Goal: Task Accomplishment & Management: Manage account settings

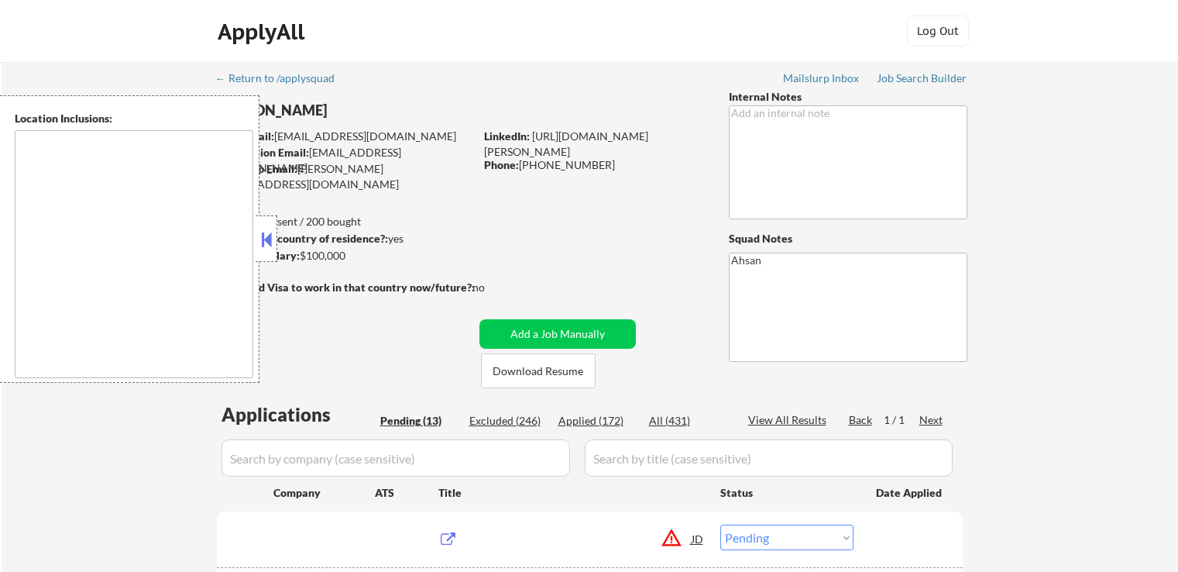
select select ""pending""
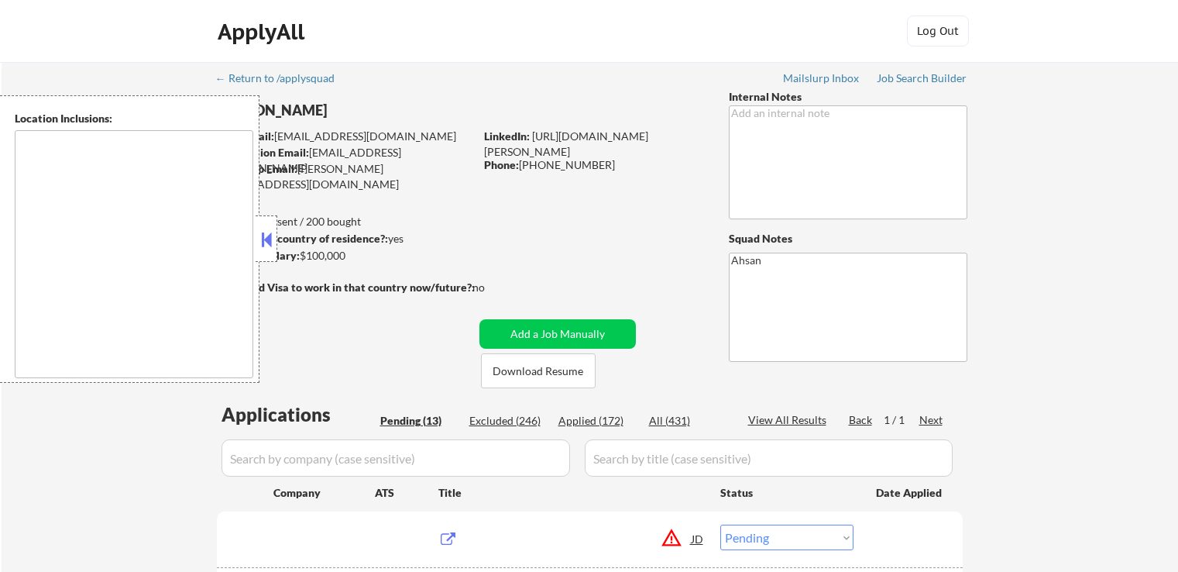
select select ""pending""
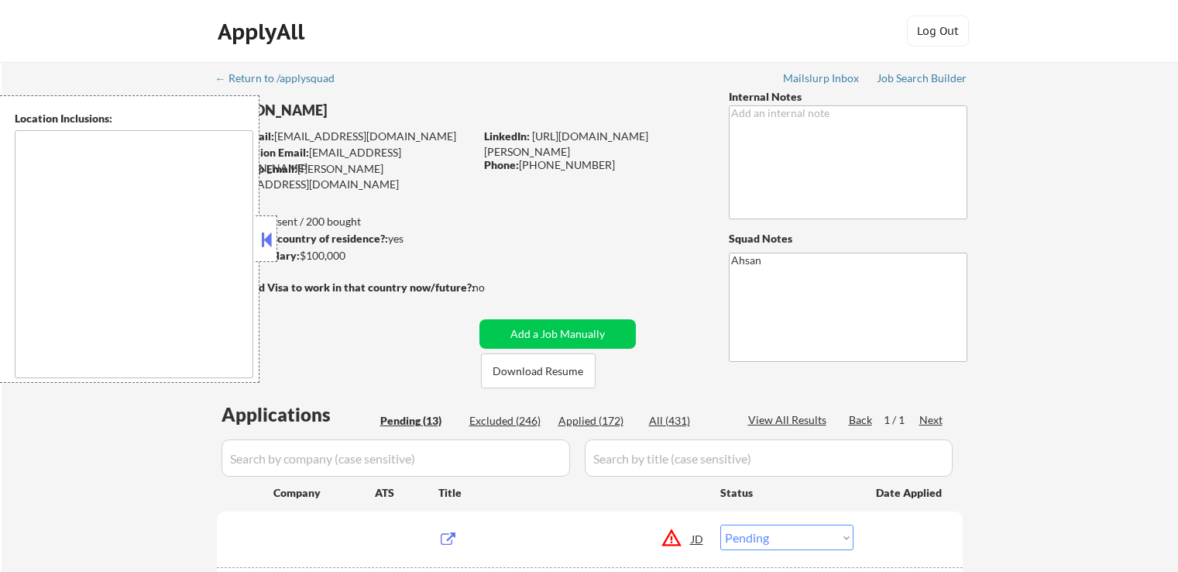
select select ""pending""
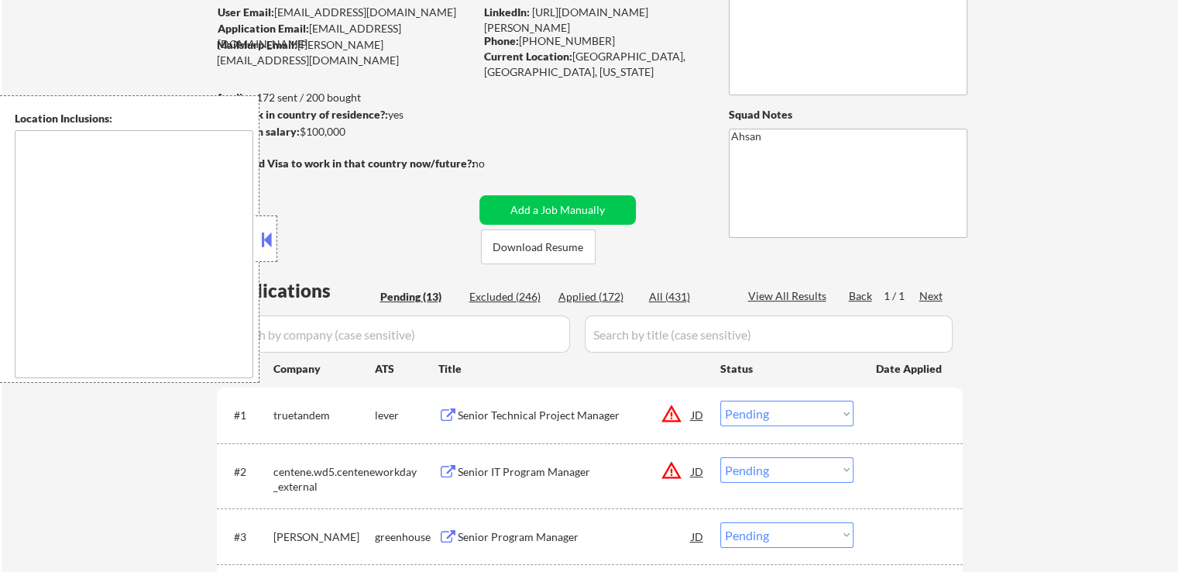
scroll to position [310, 0]
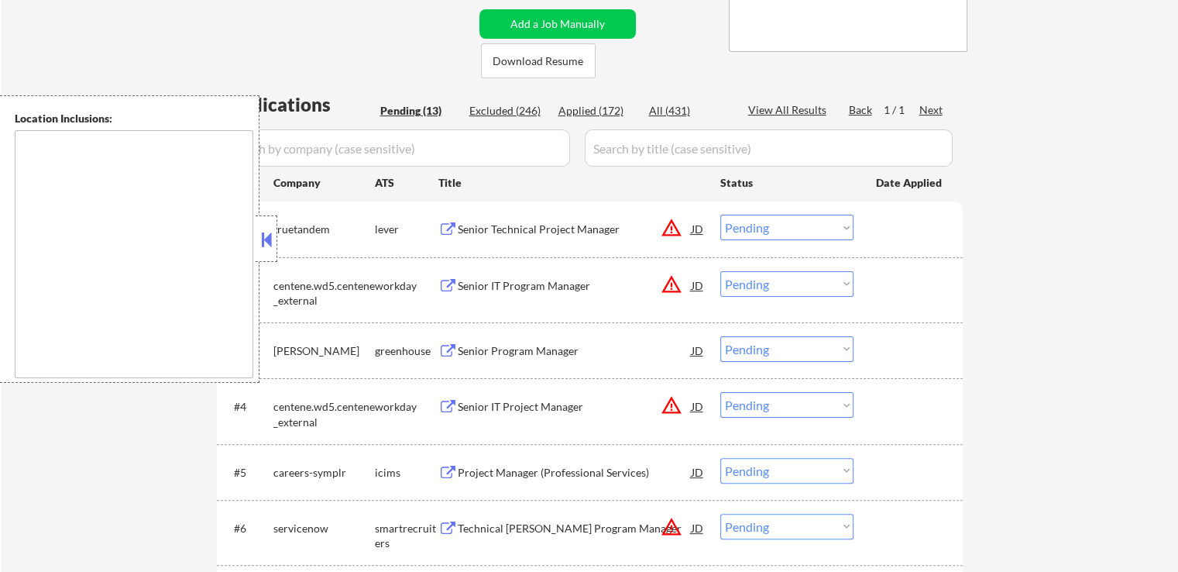
click at [471, 217] on div "Senior Technical Project Manager" at bounding box center [575, 229] width 234 height 28
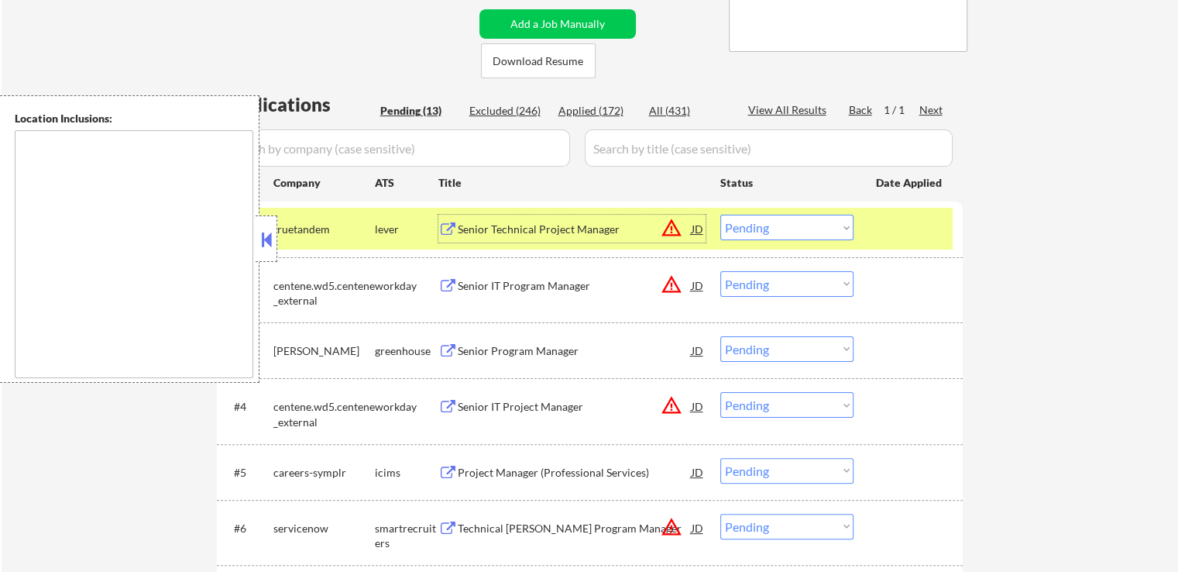
click at [466, 352] on div "Senior Program Manager" at bounding box center [575, 350] width 234 height 15
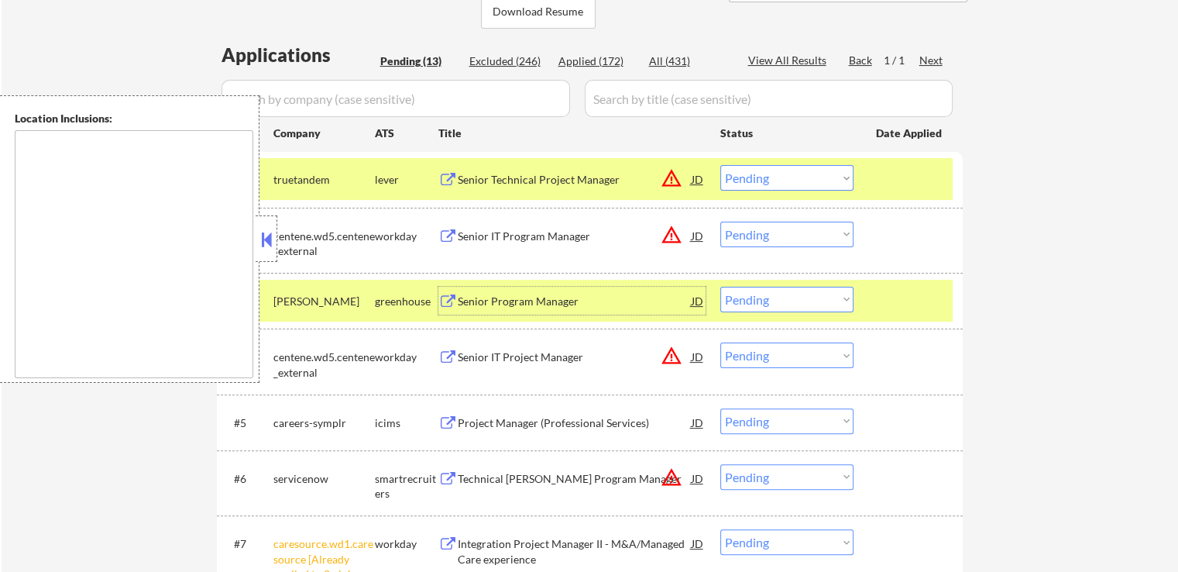
scroll to position [387, 0]
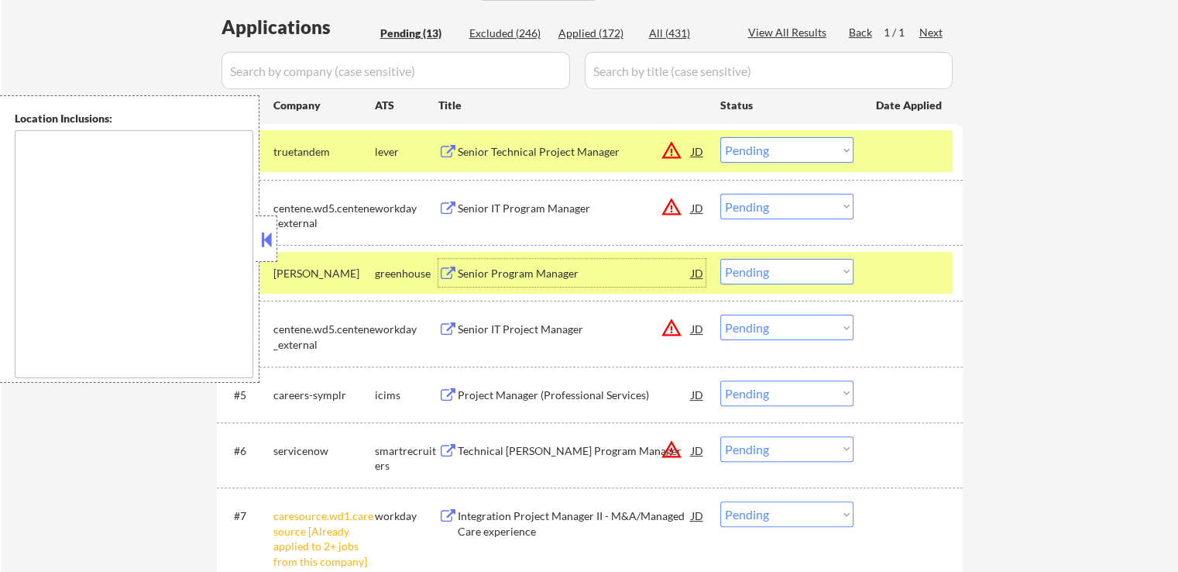
click at [774, 147] on select "Choose an option... Pending Applied Excluded (Questions) Excluded (Expired) Exc…" at bounding box center [787, 150] width 133 height 26
click at [721, 137] on select "Choose an option... Pending Applied Excluded (Questions) Excluded (Expired) Exc…" at bounding box center [787, 150] width 133 height 26
click at [261, 242] on button at bounding box center [266, 239] width 17 height 23
select select ""pending""
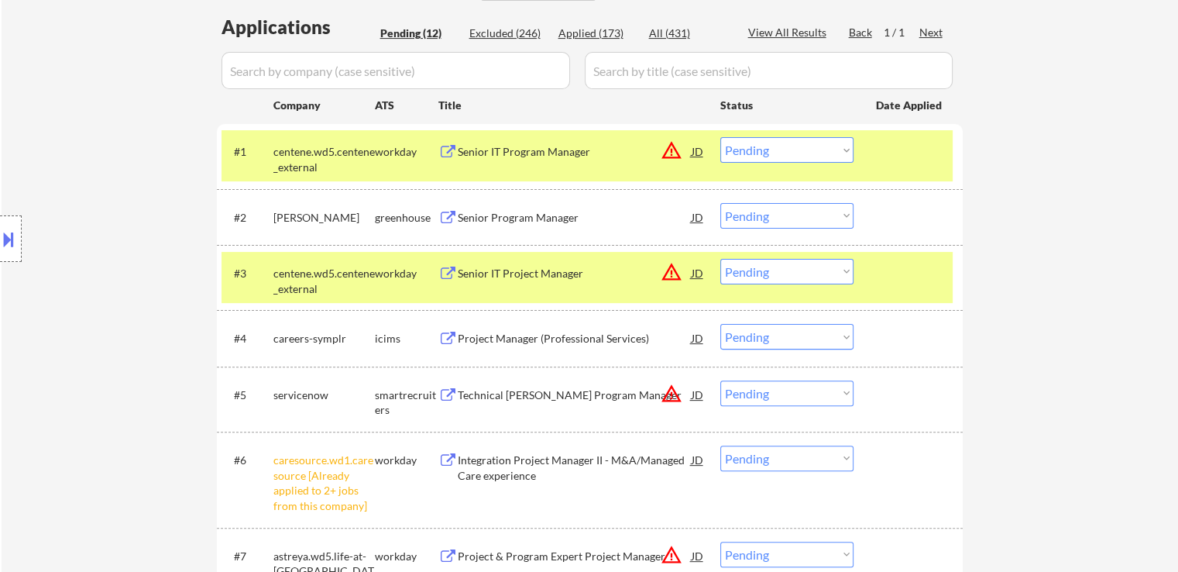
click at [781, 215] on select "Choose an option... Pending Applied Excluded (Questions) Excluded (Expired) Exc…" at bounding box center [787, 216] width 133 height 26
click at [721, 203] on select "Choose an option... Pending Applied Excluded (Questions) Excluded (Expired) Exc…" at bounding box center [787, 216] width 133 height 26
click at [750, 153] on select "Choose an option... Pending Applied Excluded (Questions) Excluded (Expired) Exc…" at bounding box center [787, 150] width 133 height 26
select select ""pending""
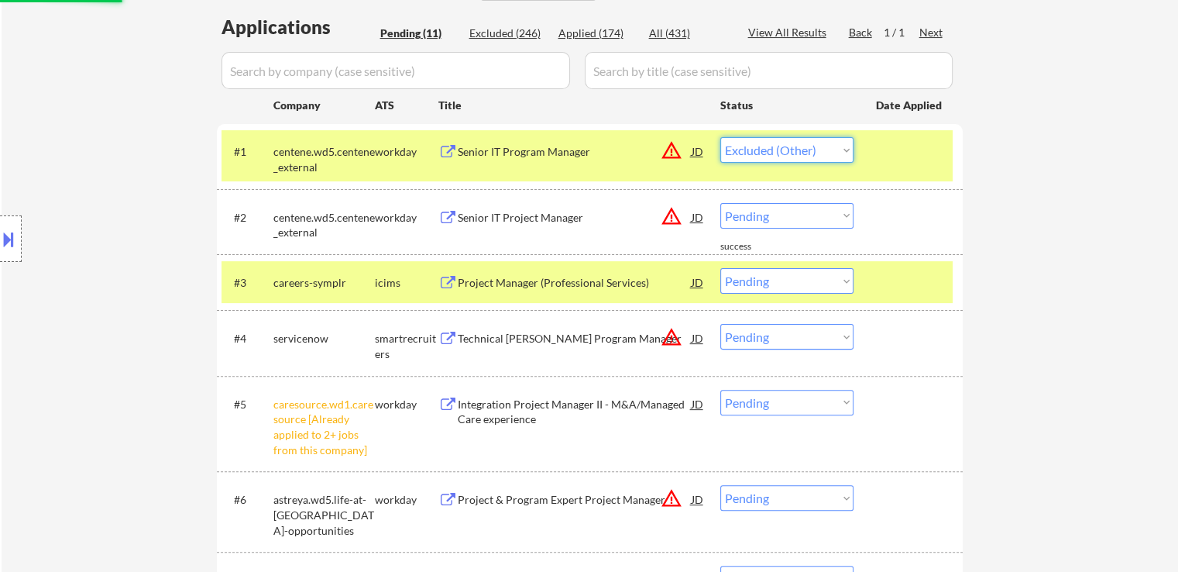
click at [721, 137] on select "Choose an option... Pending Applied Excluded (Questions) Excluded (Expired) Exc…" at bounding box center [787, 150] width 133 height 26
click at [1023, 210] on div "← Return to /applysquad Mailslurp Inbox Job Search Builder Godwin Aluyor User E…" at bounding box center [590, 297] width 1177 height 1245
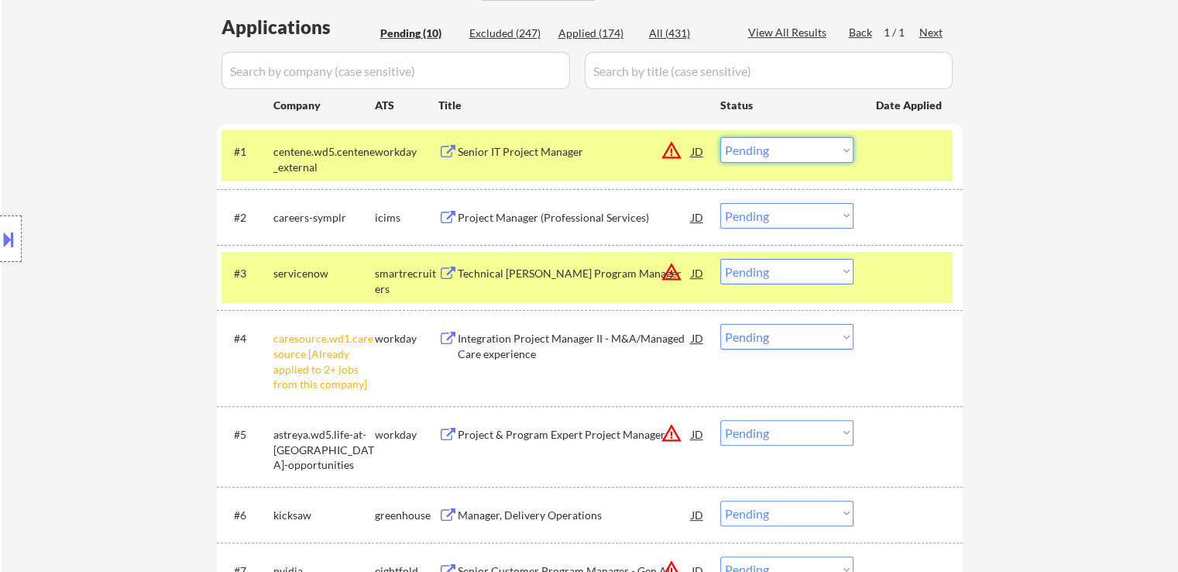
click at [772, 146] on select "Choose an option... Pending Applied Excluded (Questions) Excluded (Expired) Exc…" at bounding box center [787, 150] width 133 height 26
click at [721, 137] on select "Choose an option... Pending Applied Excluded (Questions) Excluded (Expired) Exc…" at bounding box center [787, 150] width 133 height 26
select select ""pending""
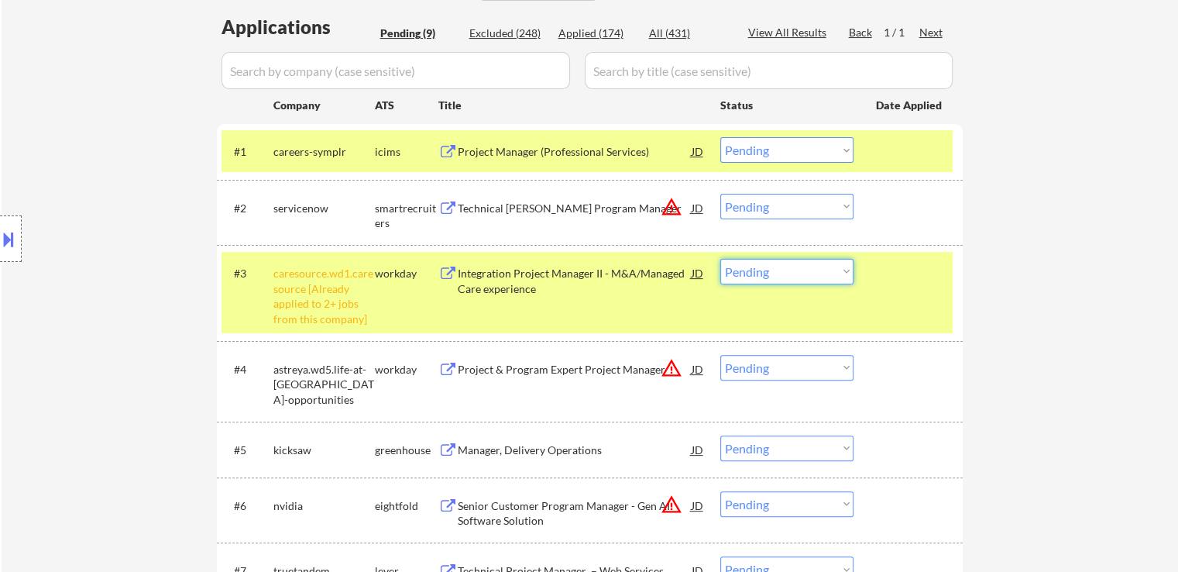
click at [830, 277] on select "Choose an option... Pending Applied Excluded (Questions) Excluded (Expired) Exc…" at bounding box center [787, 272] width 133 height 26
click at [721, 259] on select "Choose an option... Pending Applied Excluded (Questions) Excluded (Expired) Exc…" at bounding box center [787, 272] width 133 height 26
select select ""pending""
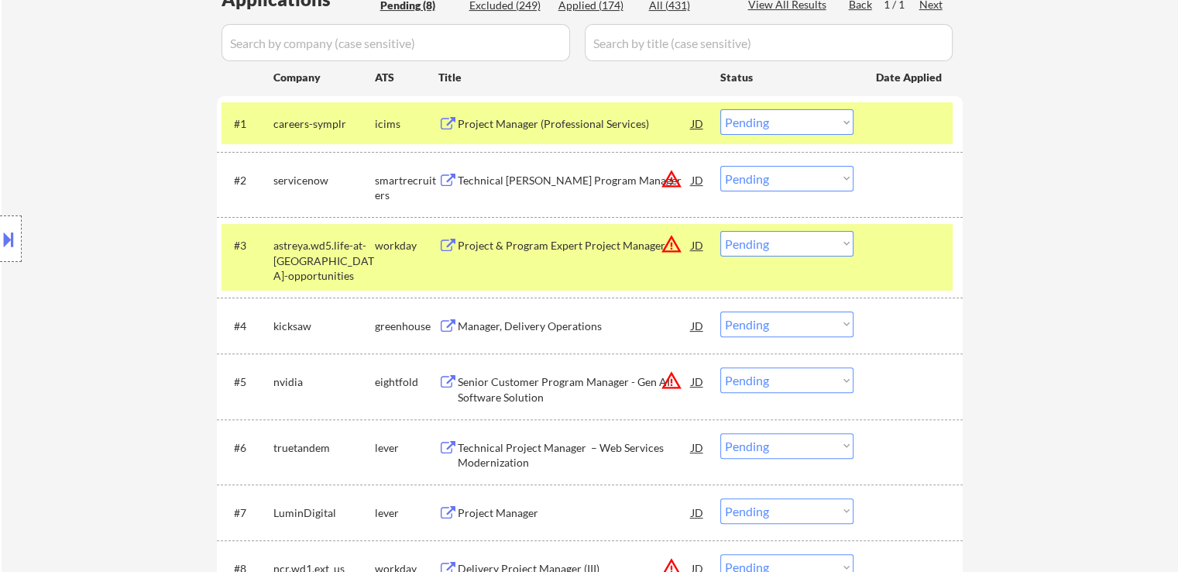
scroll to position [465, 0]
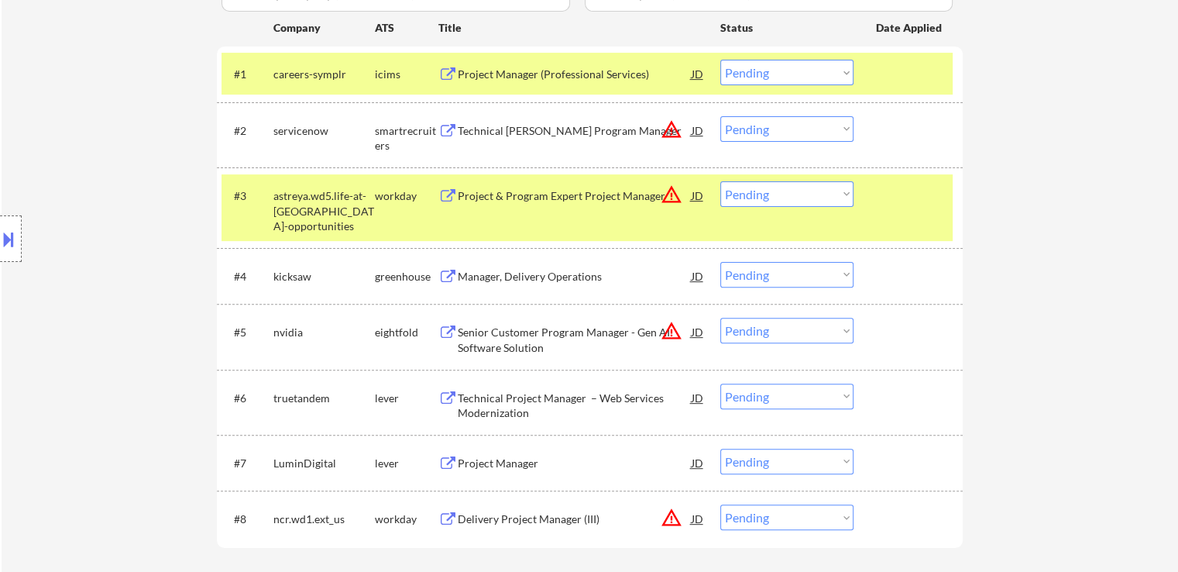
click at [477, 274] on div "Manager, Delivery Operations" at bounding box center [575, 276] width 234 height 15
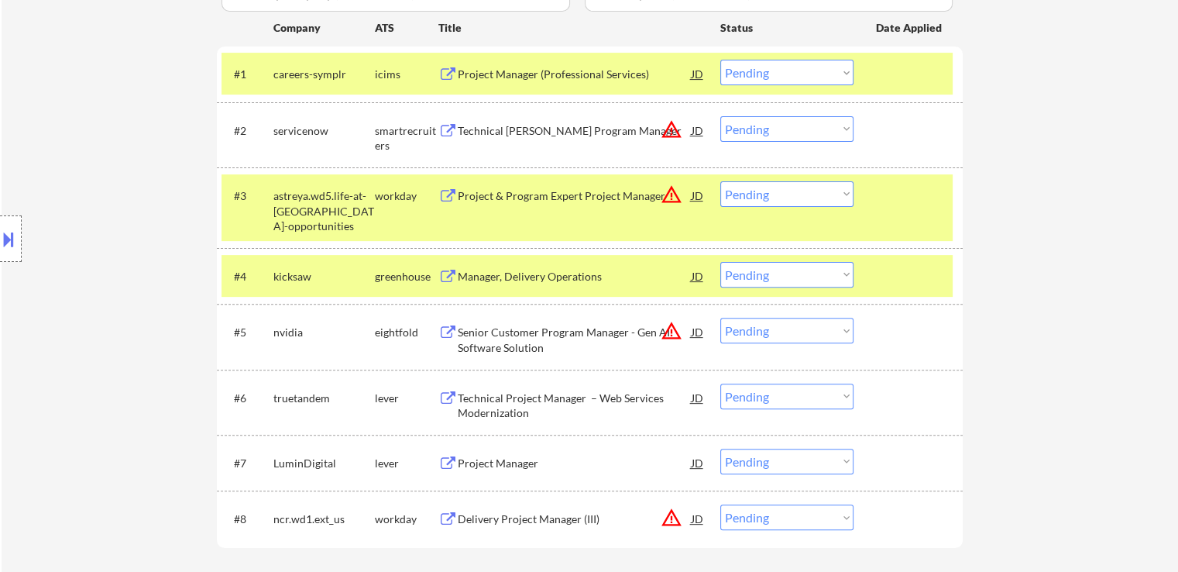
click at [494, 404] on div "Technical Project Manager – Web Services Modernization" at bounding box center [575, 405] width 234 height 30
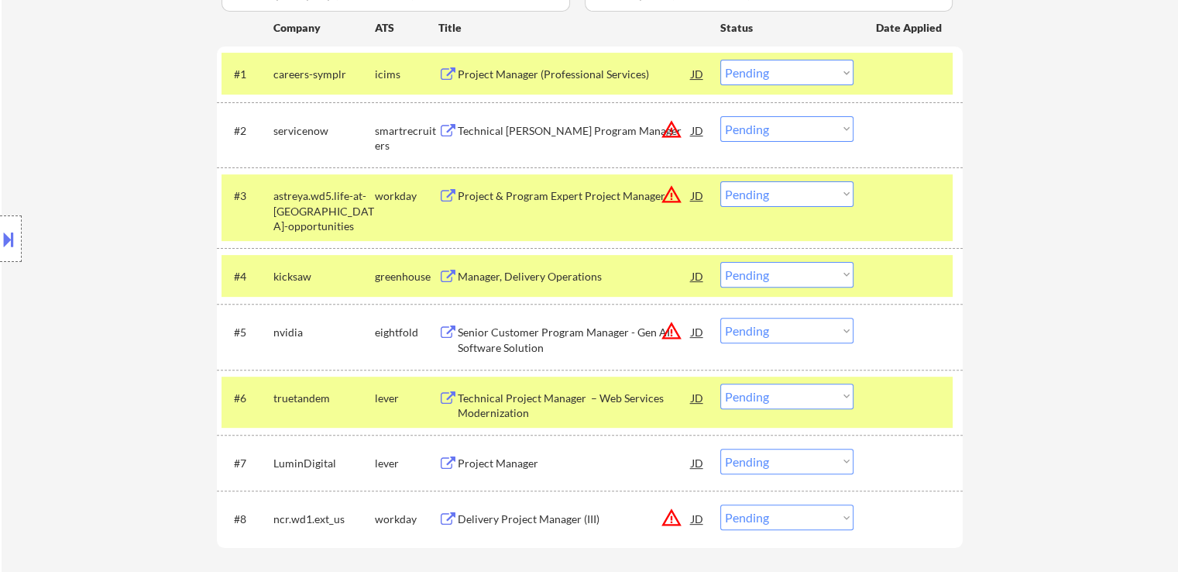
click at [492, 467] on div "Project Manager" at bounding box center [575, 463] width 234 height 15
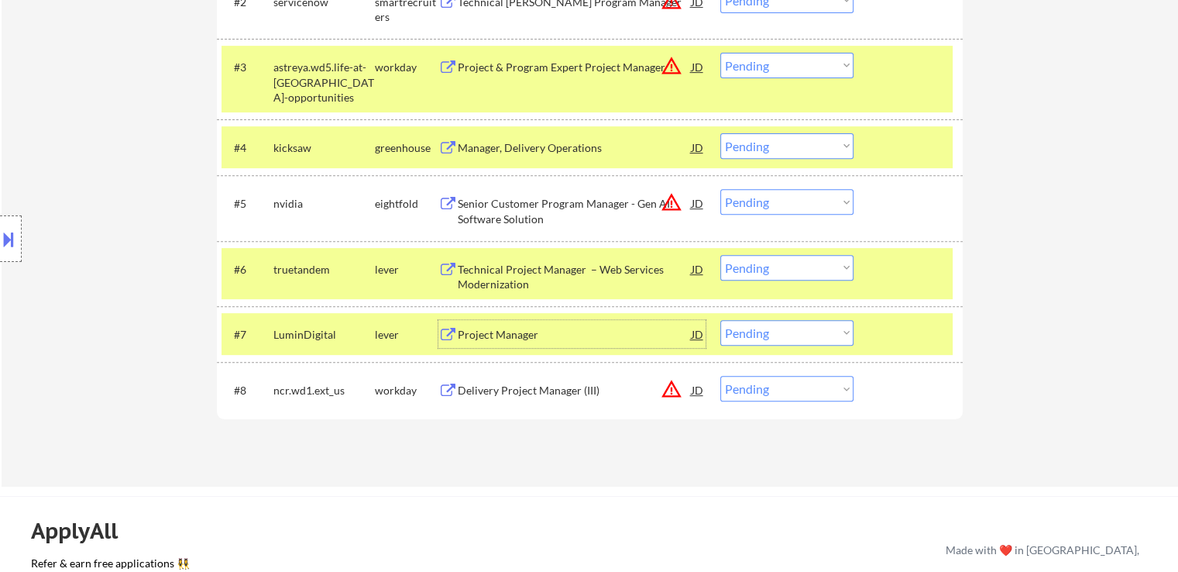
scroll to position [620, 0]
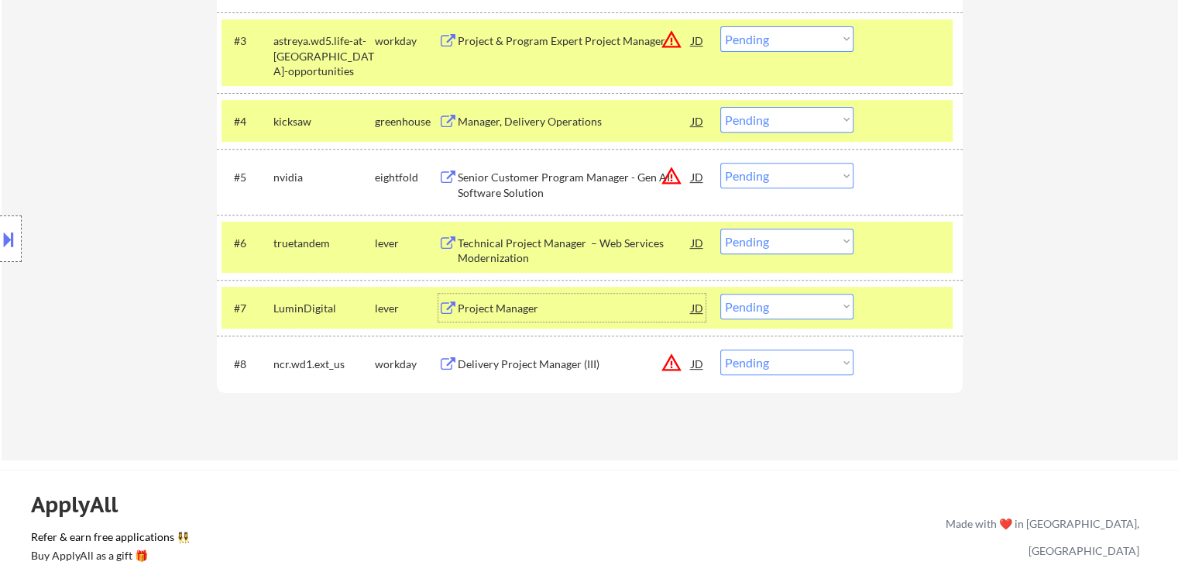
click at [765, 246] on select "Choose an option... Pending Applied Excluded (Questions) Excluded (Expired) Exc…" at bounding box center [787, 242] width 133 height 26
click at [721, 229] on select "Choose an option... Pending Applied Excluded (Questions) Excluded (Expired) Exc…" at bounding box center [787, 242] width 133 height 26
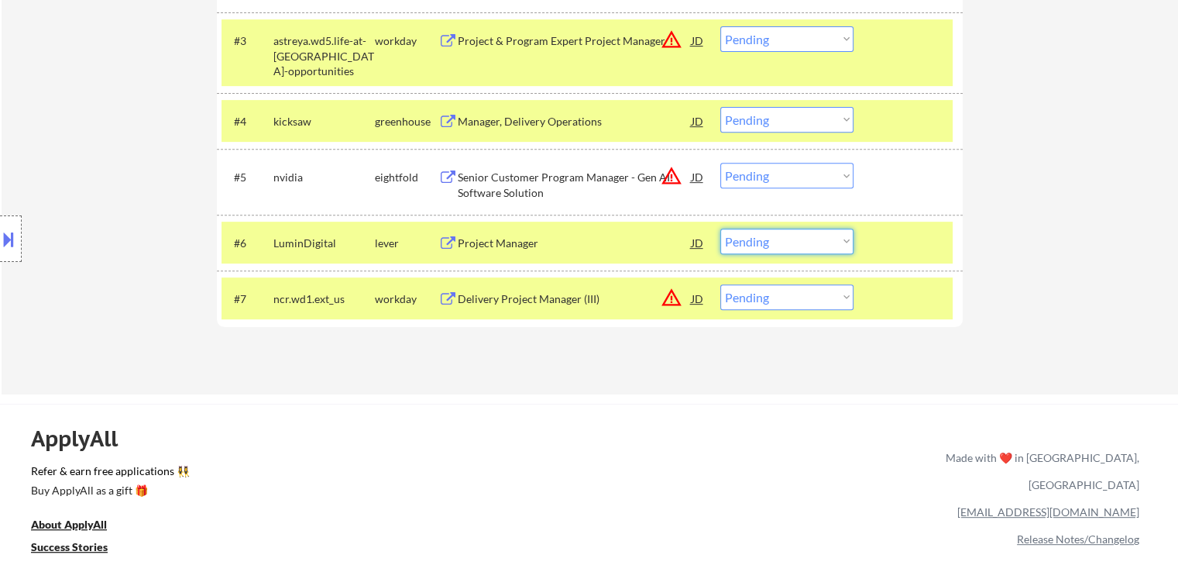
click at [768, 242] on select "Choose an option... Pending Applied Excluded (Questions) Excluded (Expired) Exc…" at bounding box center [787, 242] width 133 height 26
click at [721, 229] on select "Choose an option... Pending Applied Excluded (Questions) Excluded (Expired) Exc…" at bounding box center [787, 242] width 133 height 26
click at [635, 358] on div "Applications Pending (7) Excluded (249) Applied (175) All (431) View All Result…" at bounding box center [590, 73] width 746 height 583
select select ""pending""
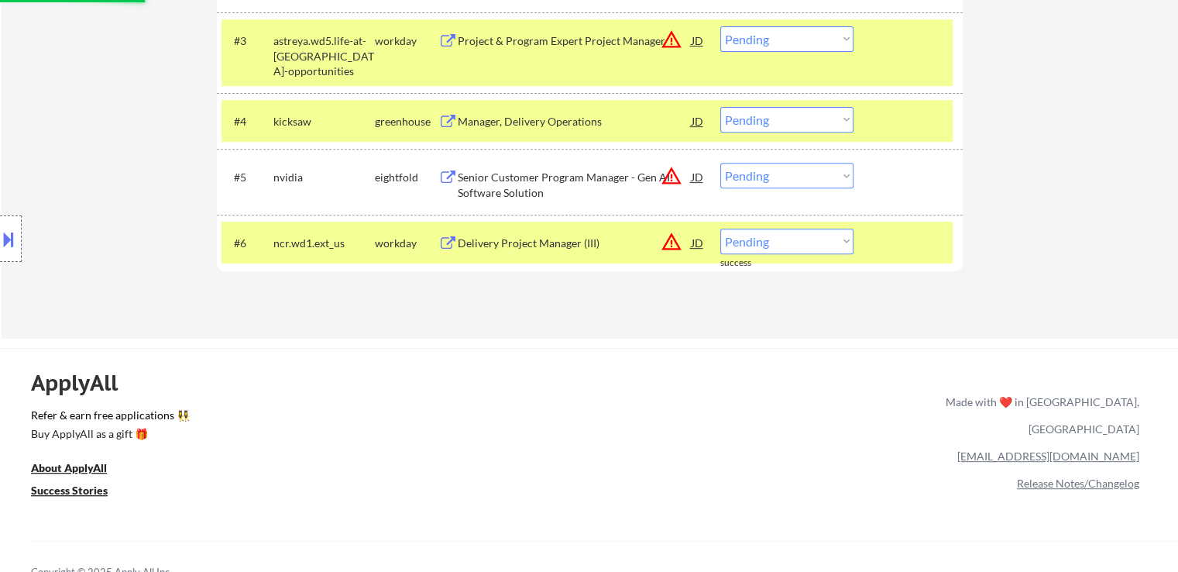
scroll to position [542, 0]
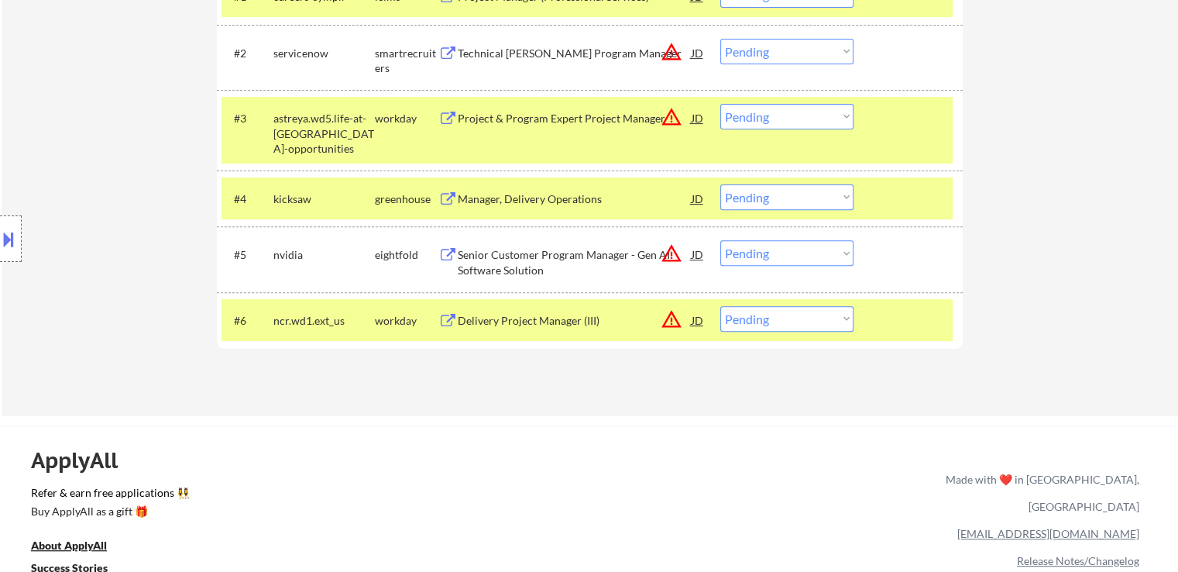
click at [774, 201] on select "Choose an option... Pending Applied Excluded (Questions) Excluded (Expired) Exc…" at bounding box center [787, 197] width 133 height 26
click at [721, 184] on select "Choose an option... Pending Applied Excluded (Questions) Excluded (Expired) Exc…" at bounding box center [787, 197] width 133 height 26
select select ""pending""
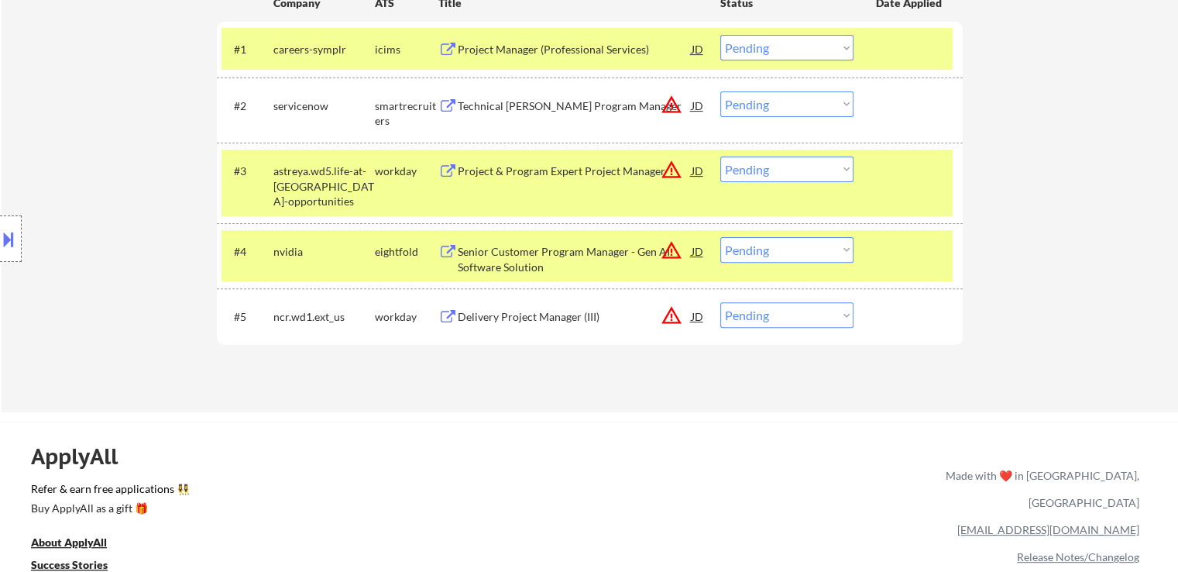
scroll to position [465, 0]
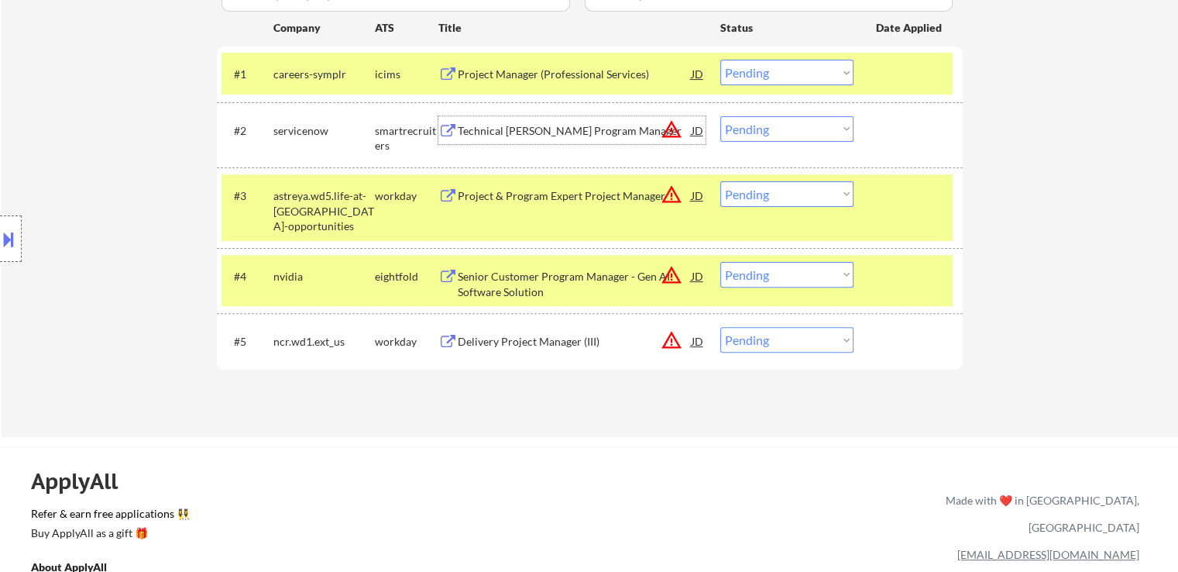
click at [471, 126] on div "Technical [PERSON_NAME] Program Manager" at bounding box center [575, 130] width 234 height 15
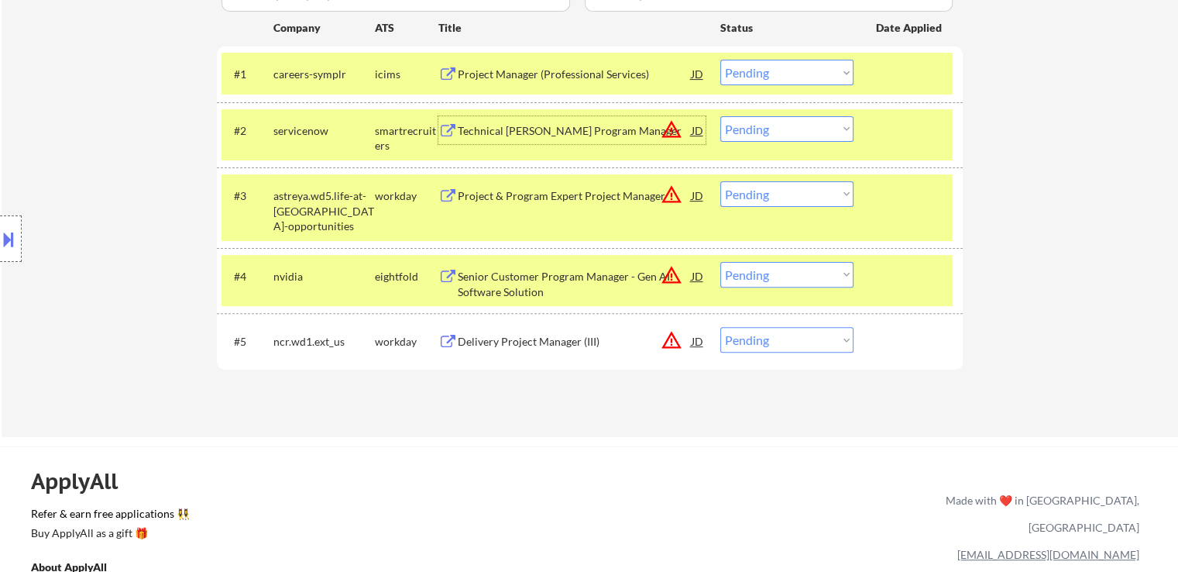
click at [817, 294] on div "#4 nvidia eightfold Senior Customer Program Manager - Gen AI Software Solution …" at bounding box center [587, 280] width 731 height 51
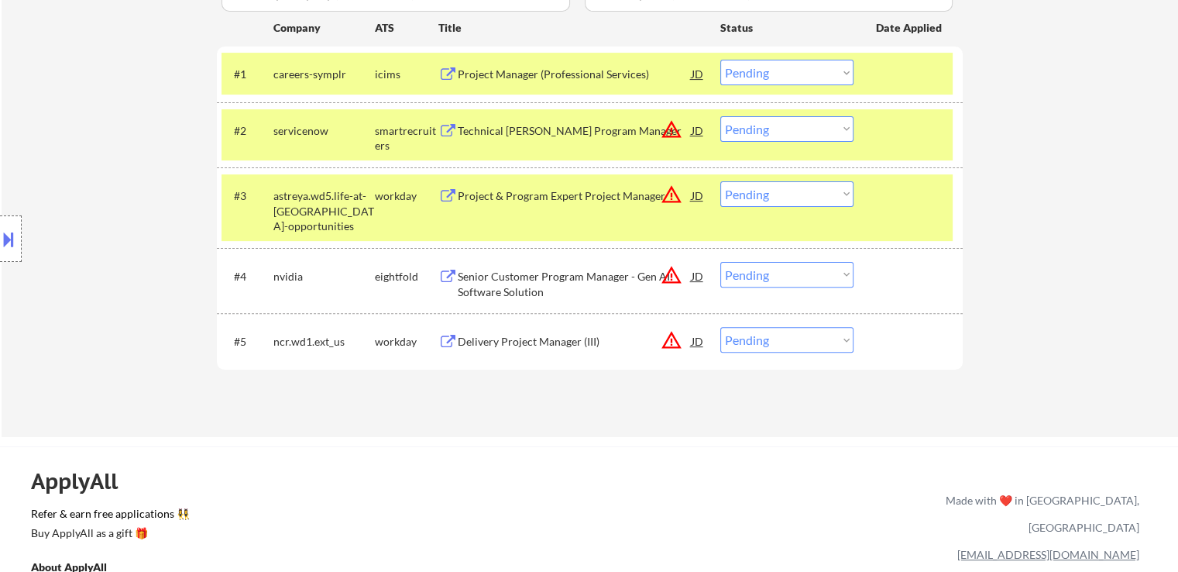
click at [885, 219] on div "#3 astreya.wd5.life-at-astreya-opportunities workday Project & Program Expert P…" at bounding box center [587, 207] width 731 height 67
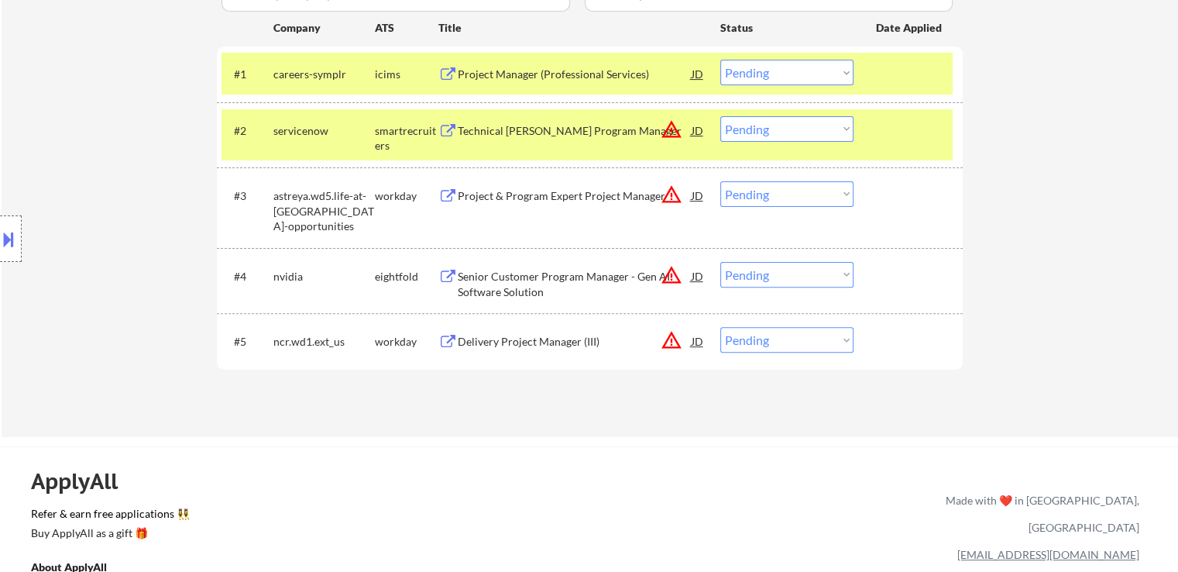
click at [886, 132] on div at bounding box center [910, 130] width 68 height 28
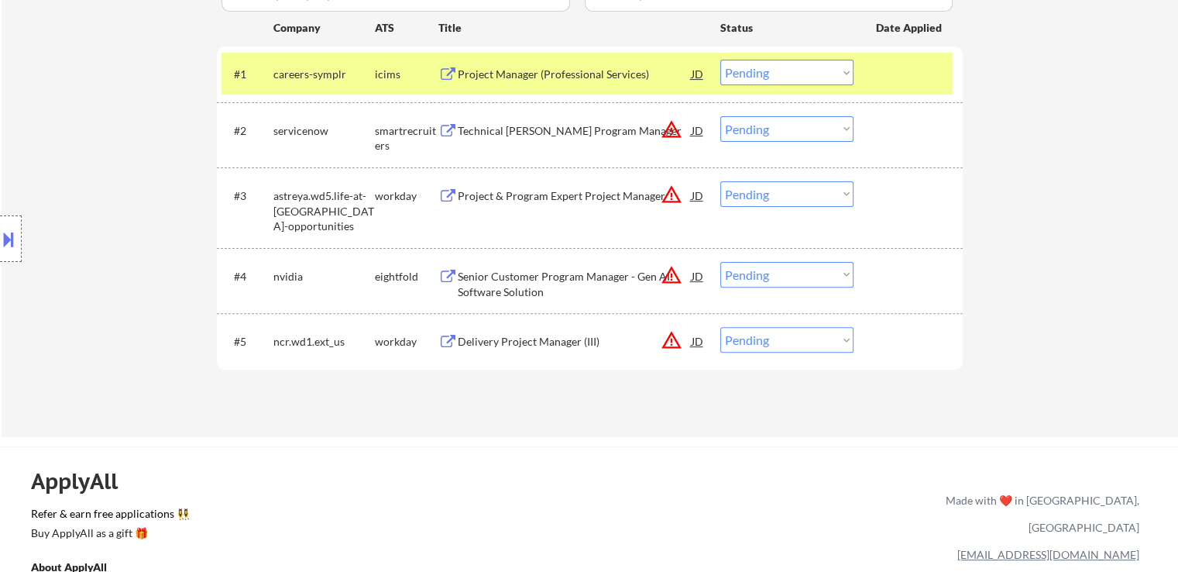
click at [887, 71] on div at bounding box center [910, 74] width 68 height 28
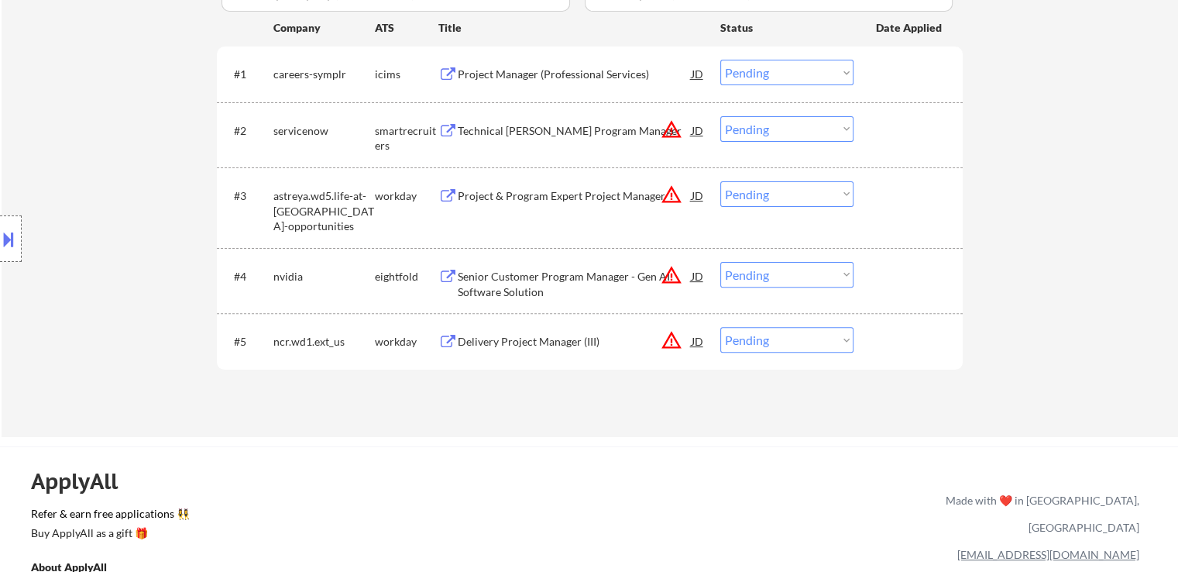
click at [552, 193] on div "Project & Program Expert Project Manager" at bounding box center [575, 195] width 234 height 15
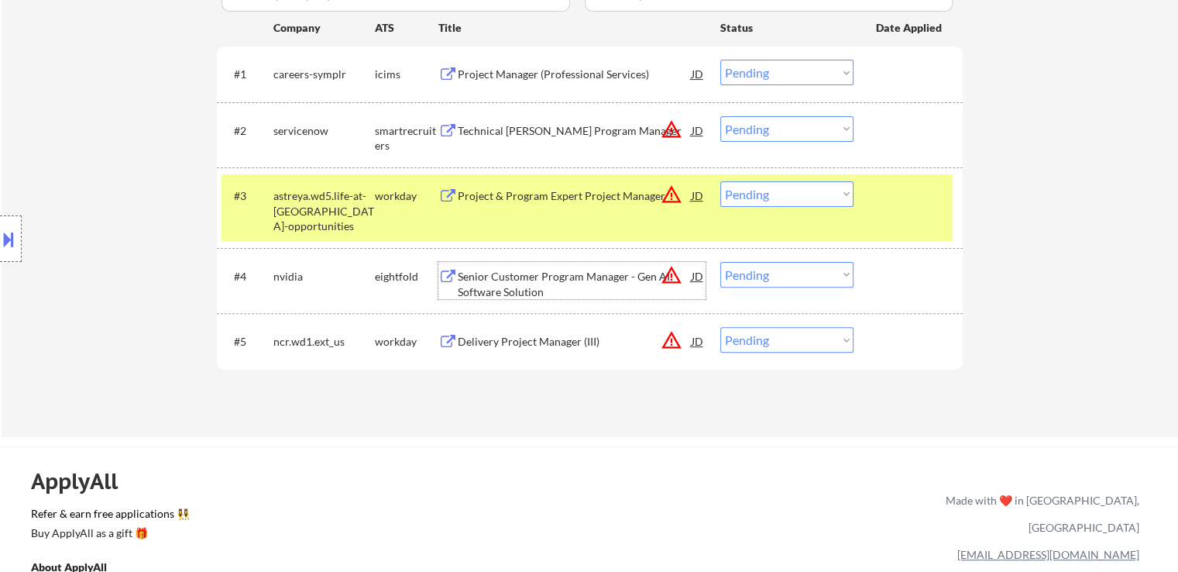
click at [508, 277] on div "Senior Customer Program Manager - Gen AI Software Solution" at bounding box center [575, 284] width 234 height 30
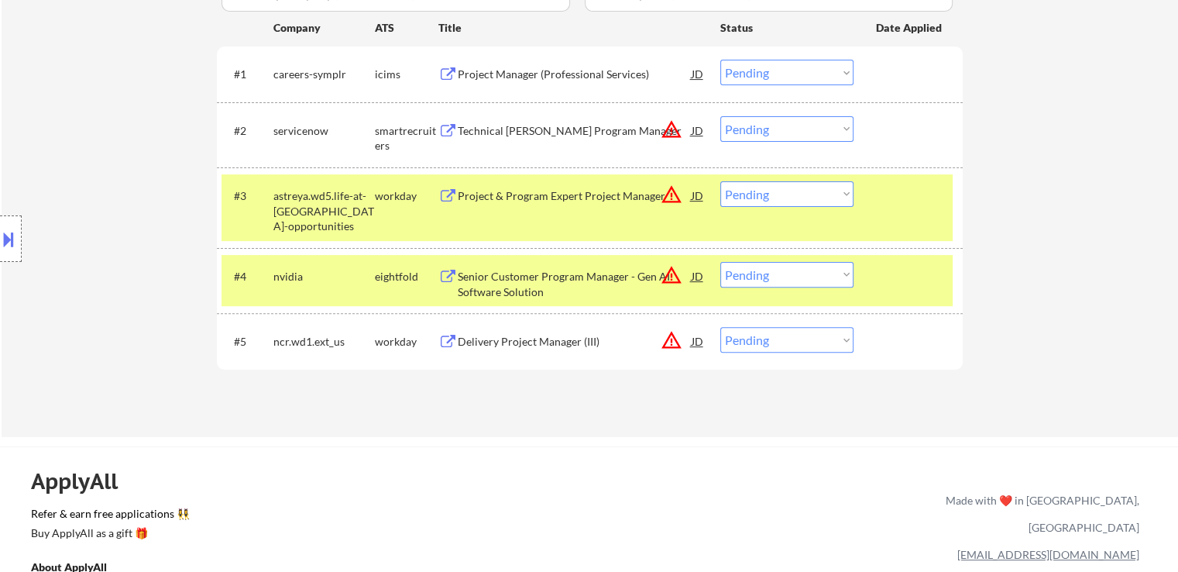
drag, startPoint x: 490, startPoint y: 345, endPoint x: 555, endPoint y: 331, distance: 66.6
click at [490, 345] on div "Delivery Project Manager (III)" at bounding box center [575, 341] width 234 height 15
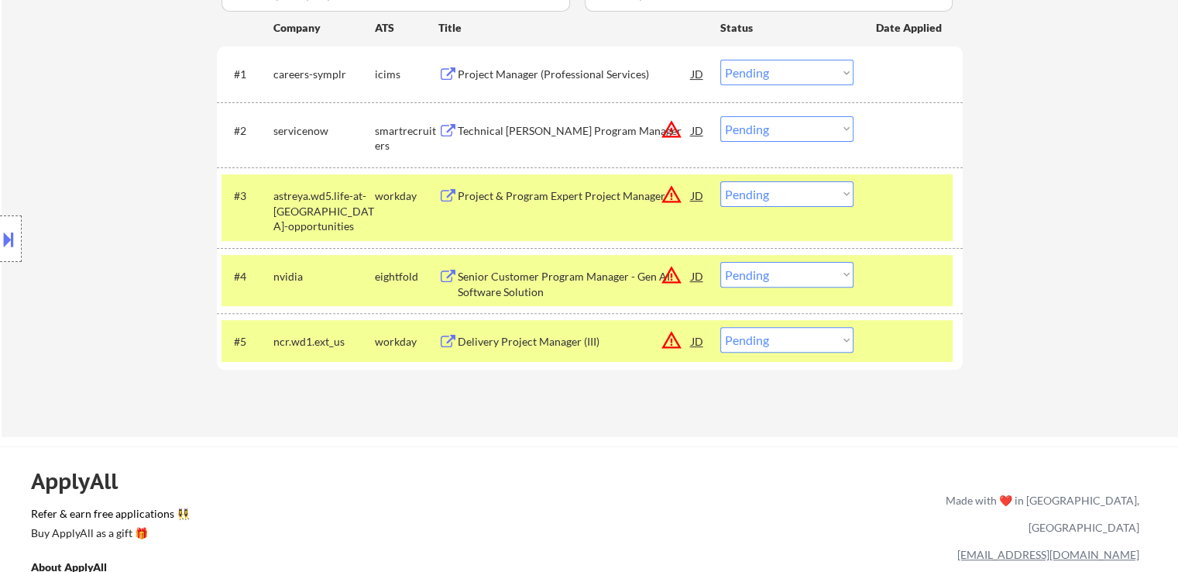
click at [877, 335] on div at bounding box center [910, 341] width 68 height 28
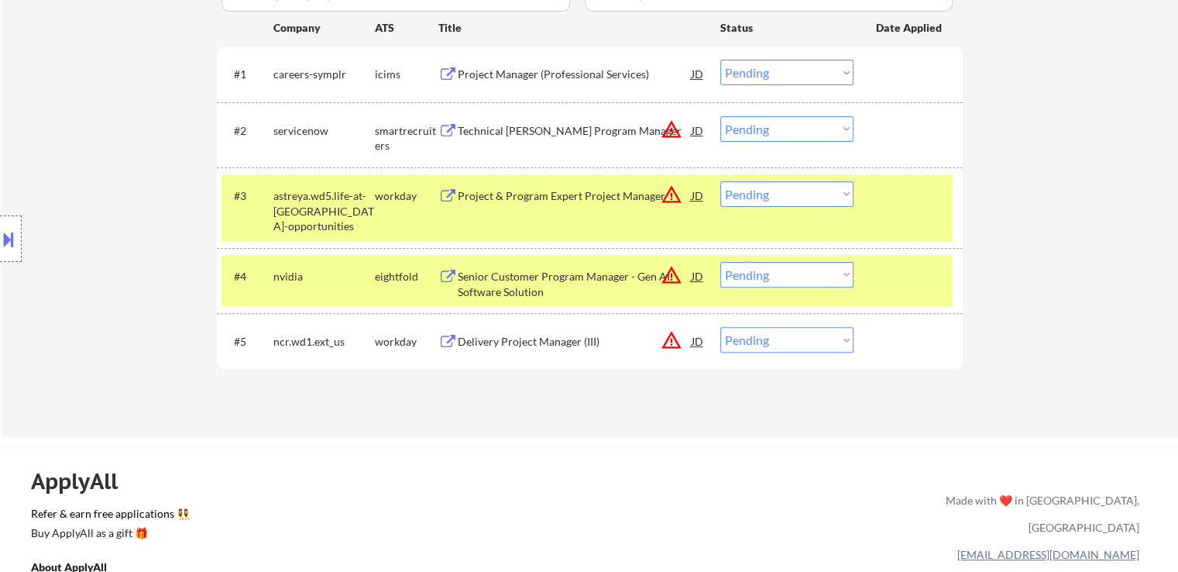
click at [894, 253] on div "#4 nvidia eightfold Senior Customer Program Manager - Gen AI Software Solution …" at bounding box center [590, 280] width 746 height 65
click at [890, 196] on div at bounding box center [910, 195] width 68 height 28
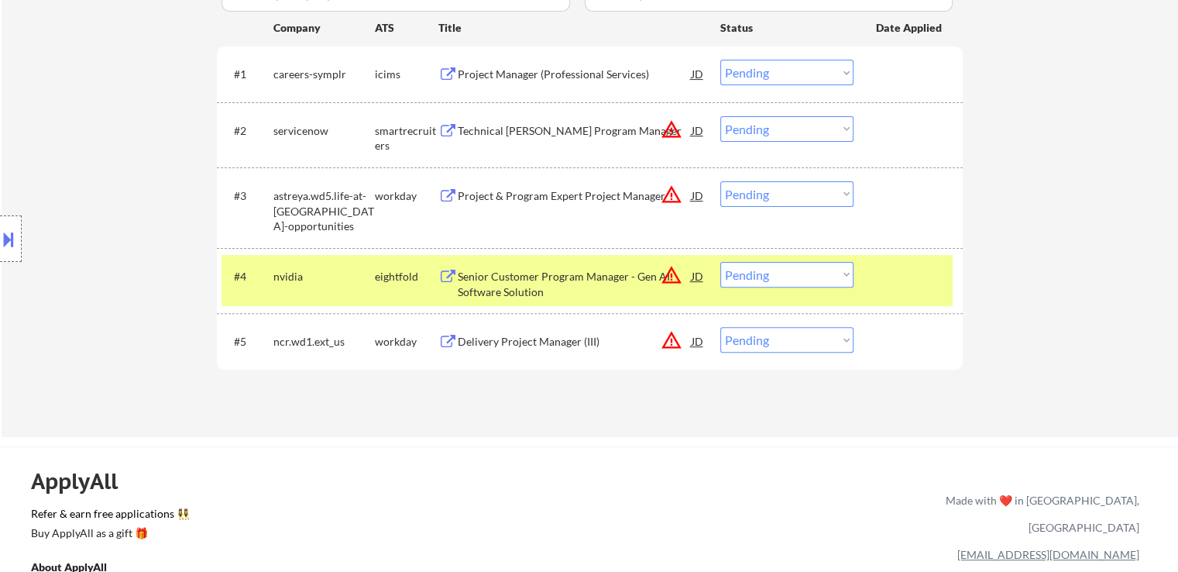
click at [908, 269] on div at bounding box center [910, 276] width 68 height 28
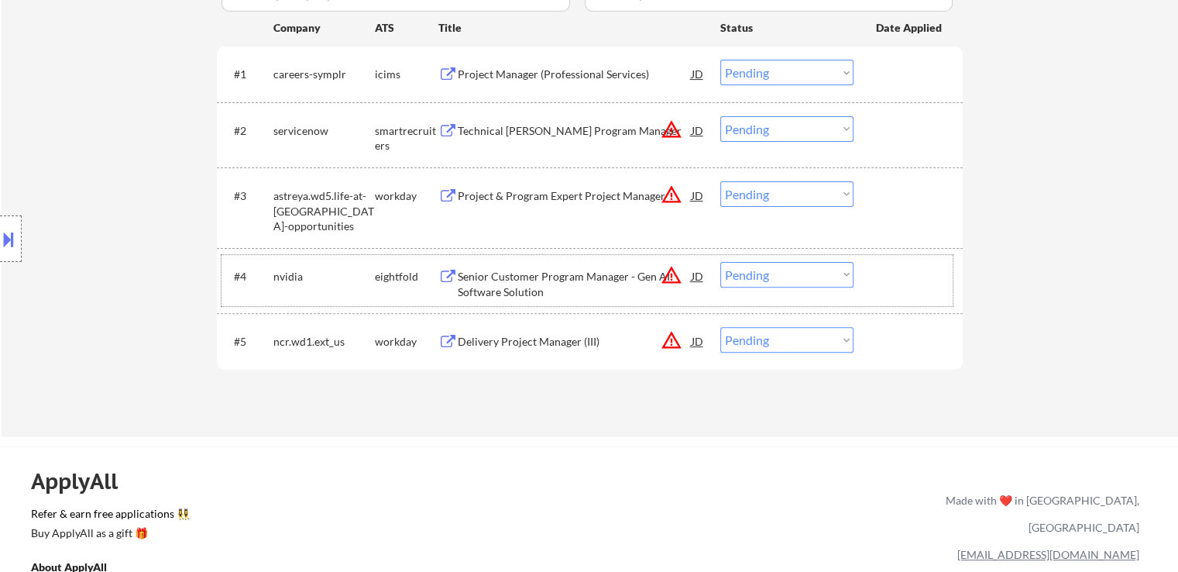
click at [800, 200] on select "Choose an option... Pending Applied Excluded (Questions) Excluded (Expired) Exc…" at bounding box center [787, 194] width 133 height 26
click at [721, 181] on select "Choose an option... Pending Applied Excluded (Questions) Excluded (Expired) Exc…" at bounding box center [787, 194] width 133 height 26
click at [5, 226] on button at bounding box center [8, 239] width 17 height 26
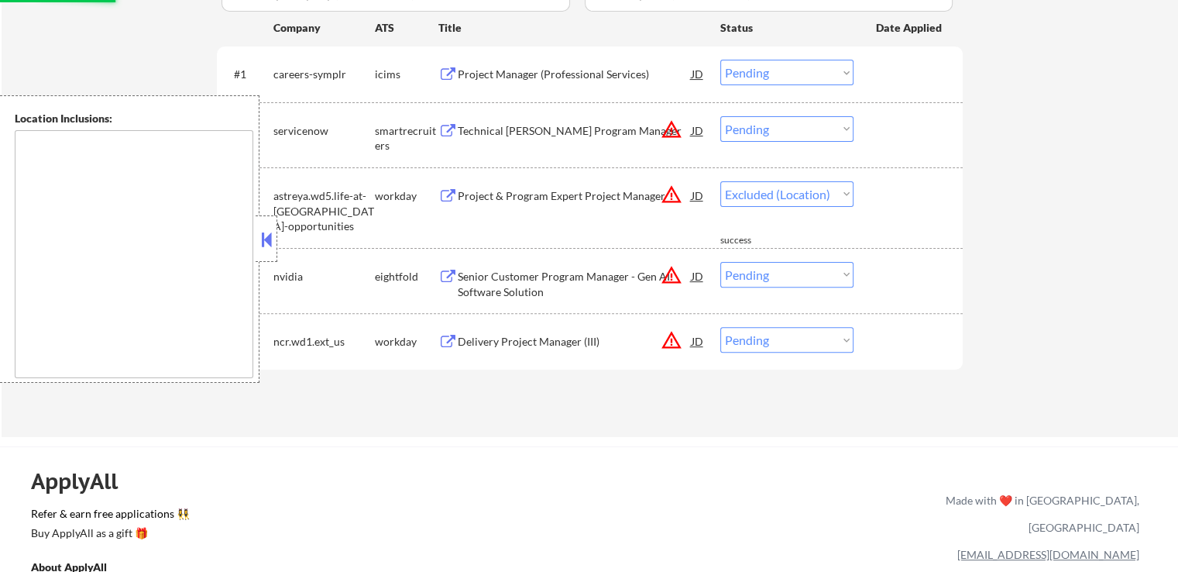
select select ""pending""
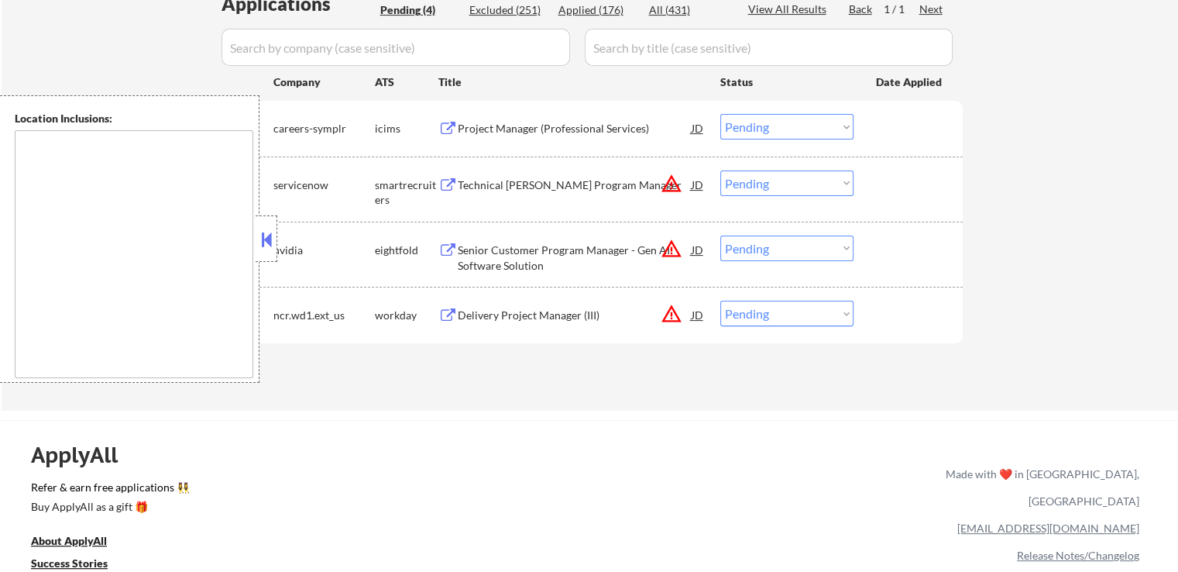
scroll to position [387, 0]
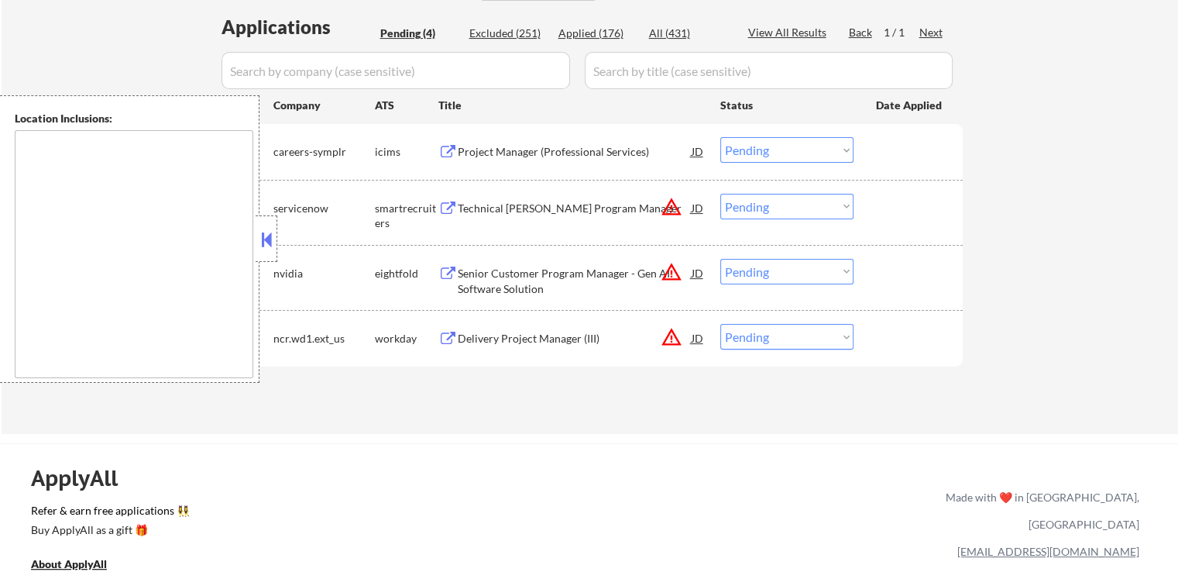
drag, startPoint x: 766, startPoint y: 332, endPoint x: 774, endPoint y: 348, distance: 17.3
click at [767, 333] on select "Choose an option... Pending Applied Excluded (Questions) Excluded (Expired) Exc…" at bounding box center [787, 337] width 133 height 26
select select ""excluded__location_""
click at [721, 324] on select "Choose an option... Pending Applied Excluded (Questions) Excluded (Expired) Exc…" at bounding box center [787, 337] width 133 height 26
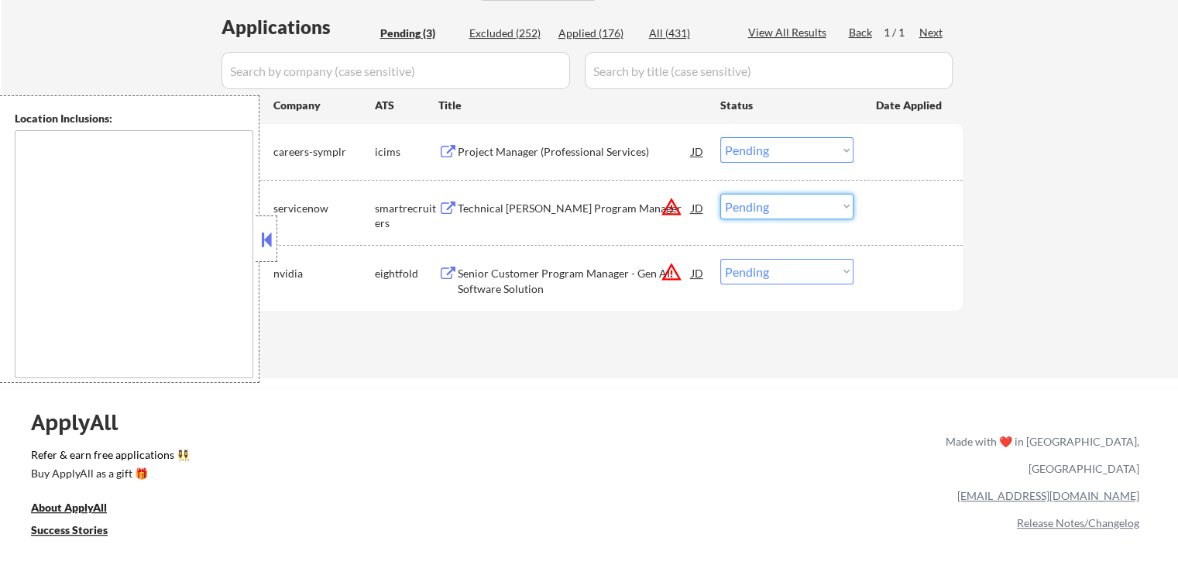
click at [769, 210] on select "Choose an option... Pending Applied Excluded (Questions) Excluded (Expired) Exc…" at bounding box center [787, 207] width 133 height 26
click at [721, 194] on select "Choose an option... Pending Applied Excluded (Questions) Excluded (Expired) Exc…" at bounding box center [787, 207] width 133 height 26
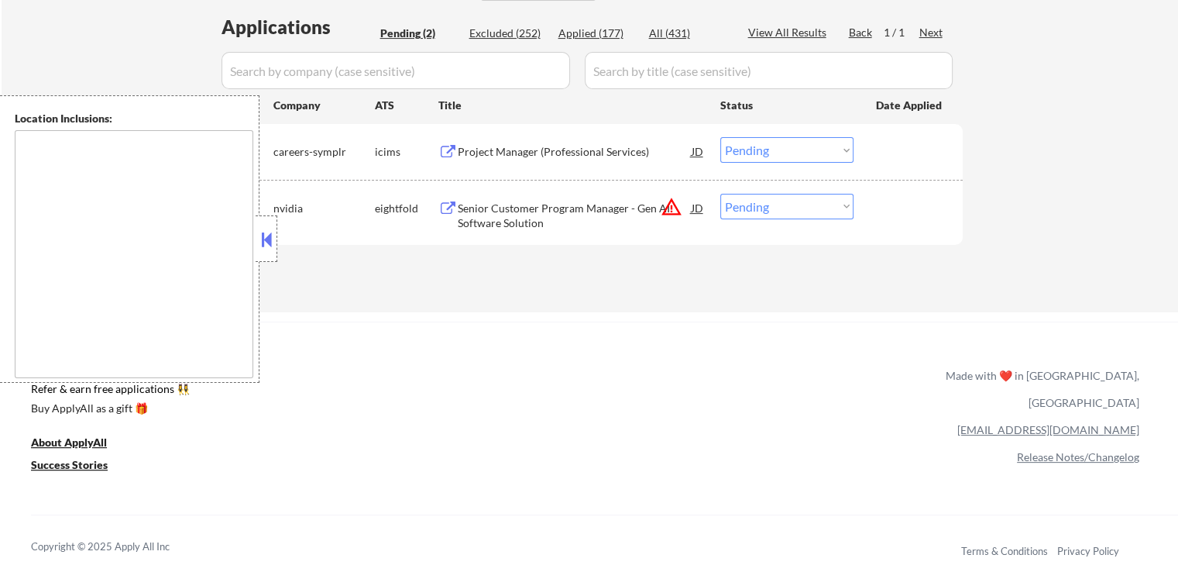
click at [783, 209] on select "Choose an option... Pending Applied Excluded (Questions) Excluded (Expired) Exc…" at bounding box center [787, 207] width 133 height 26
select select ""applied""
click at [721, 194] on select "Choose an option... Pending Applied Excluded (Questions) Excluded (Expired) Exc…" at bounding box center [787, 207] width 133 height 26
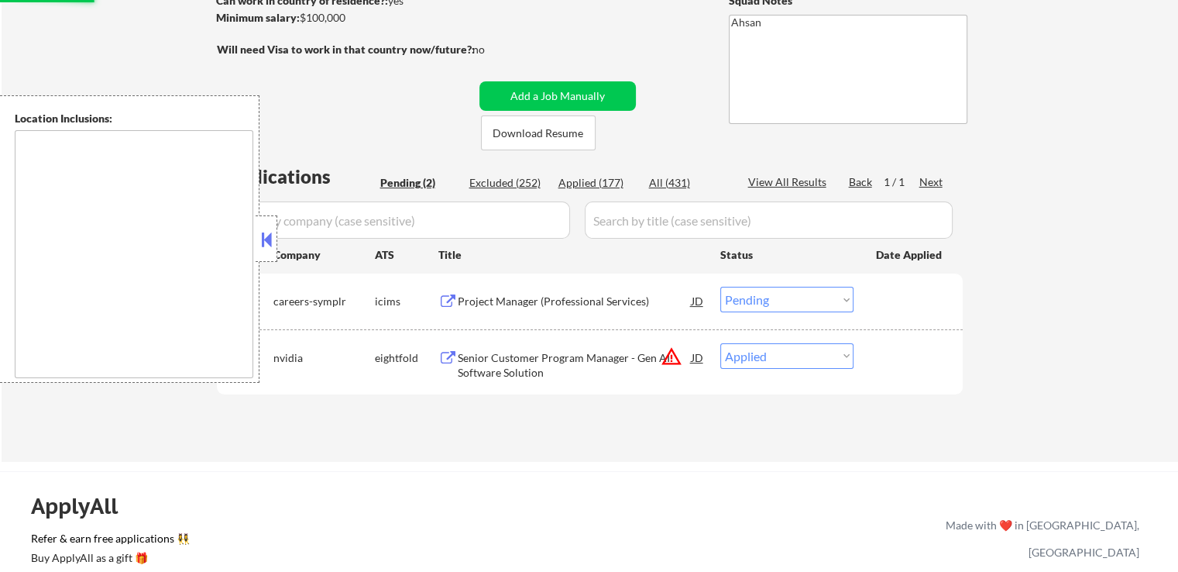
scroll to position [232, 0]
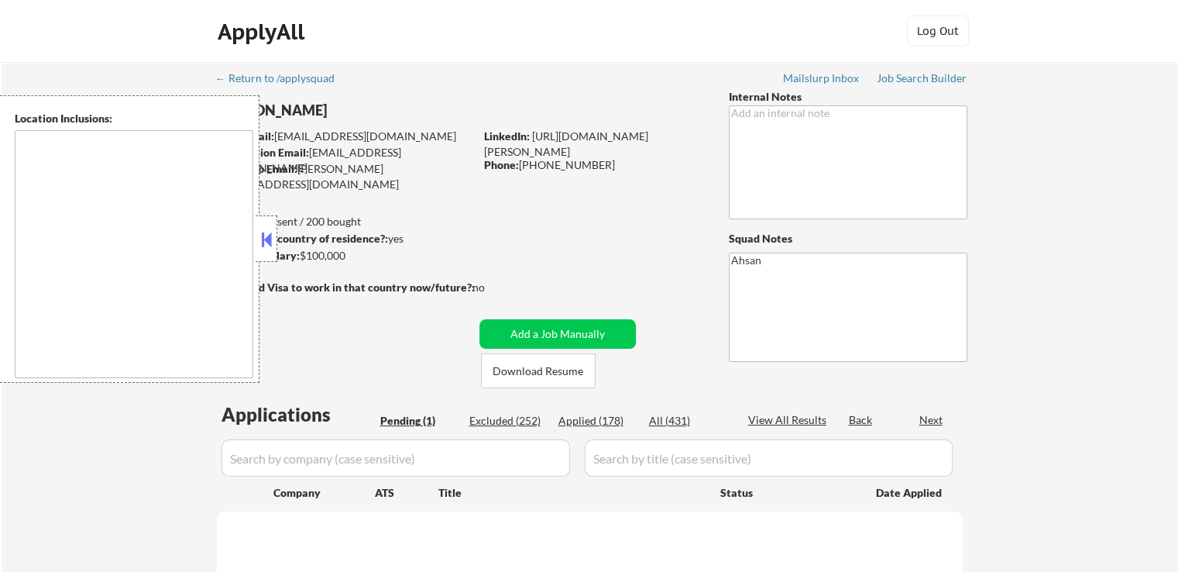
select select ""pending""
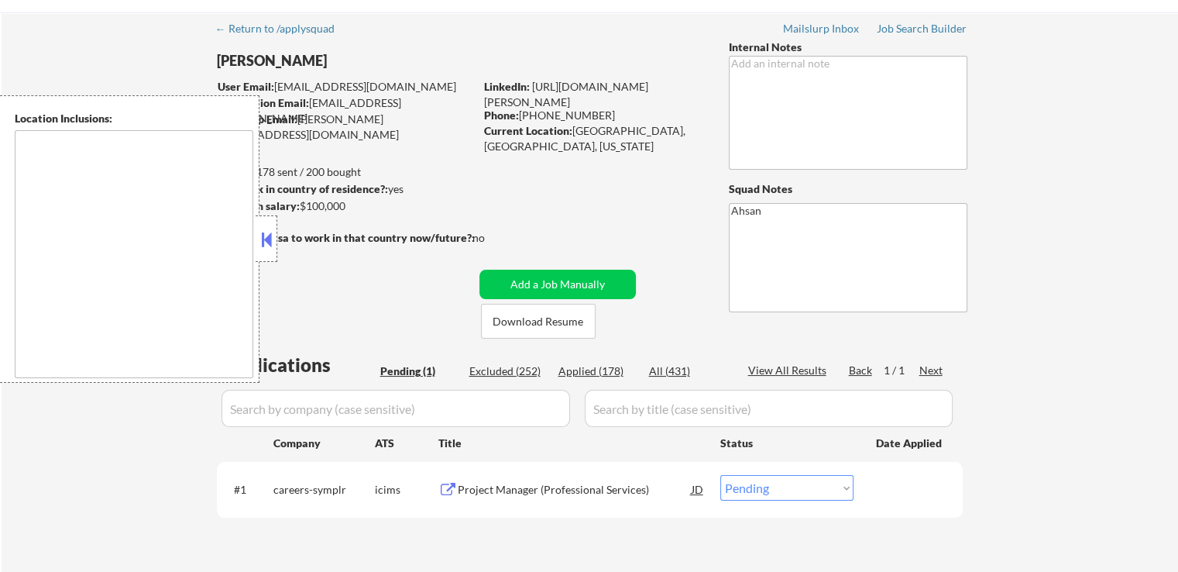
scroll to position [77, 0]
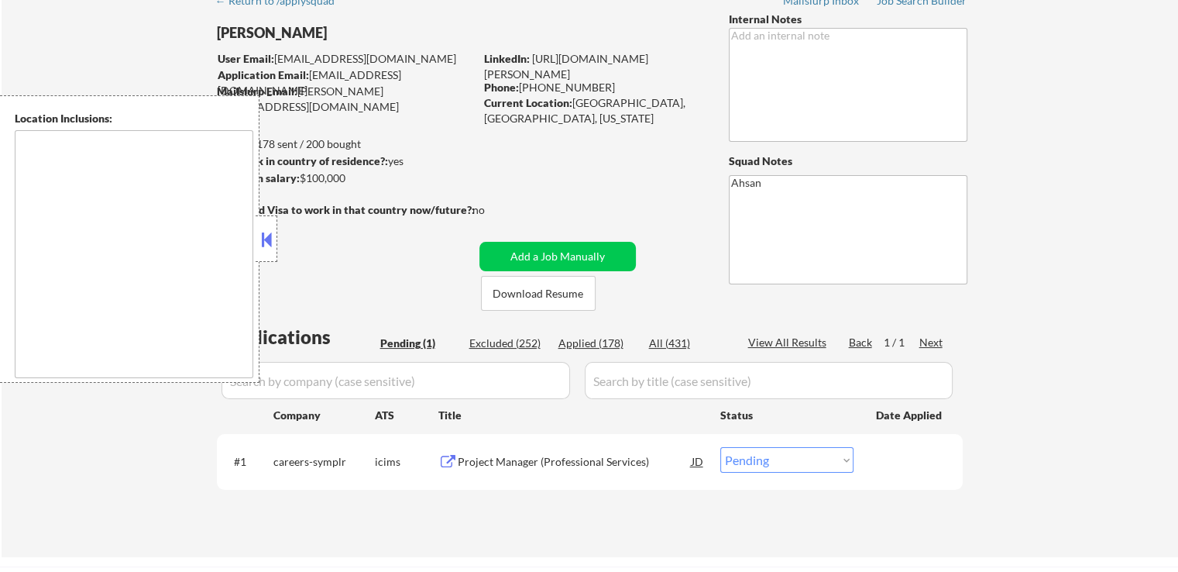
click at [601, 342] on div "Applied (178)" at bounding box center [597, 342] width 77 height 15
select select ""applied""
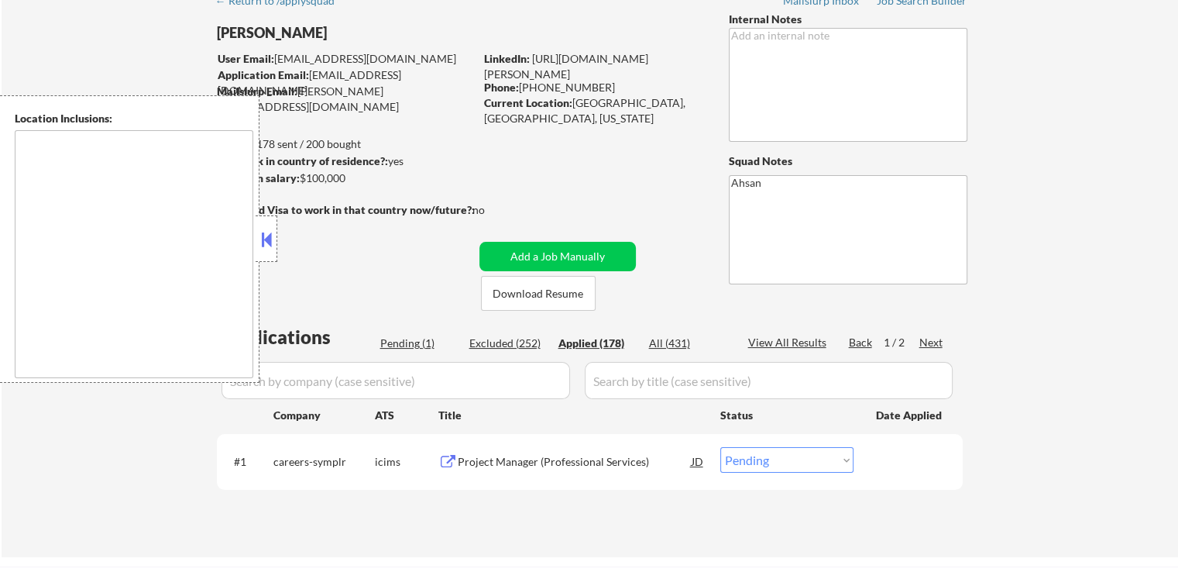
select select ""applied""
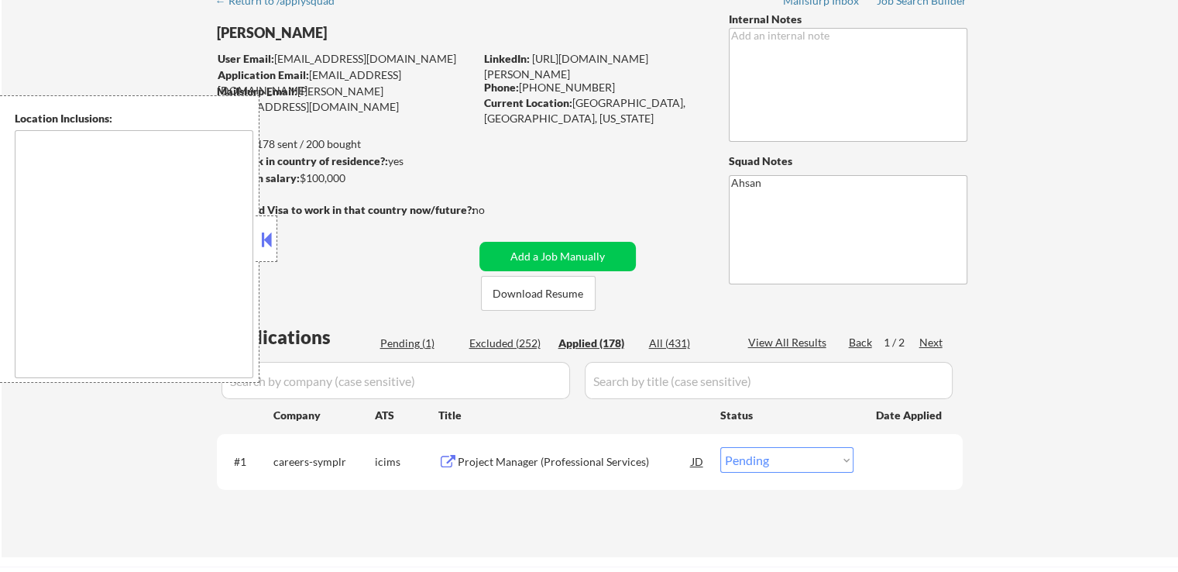
select select ""applied""
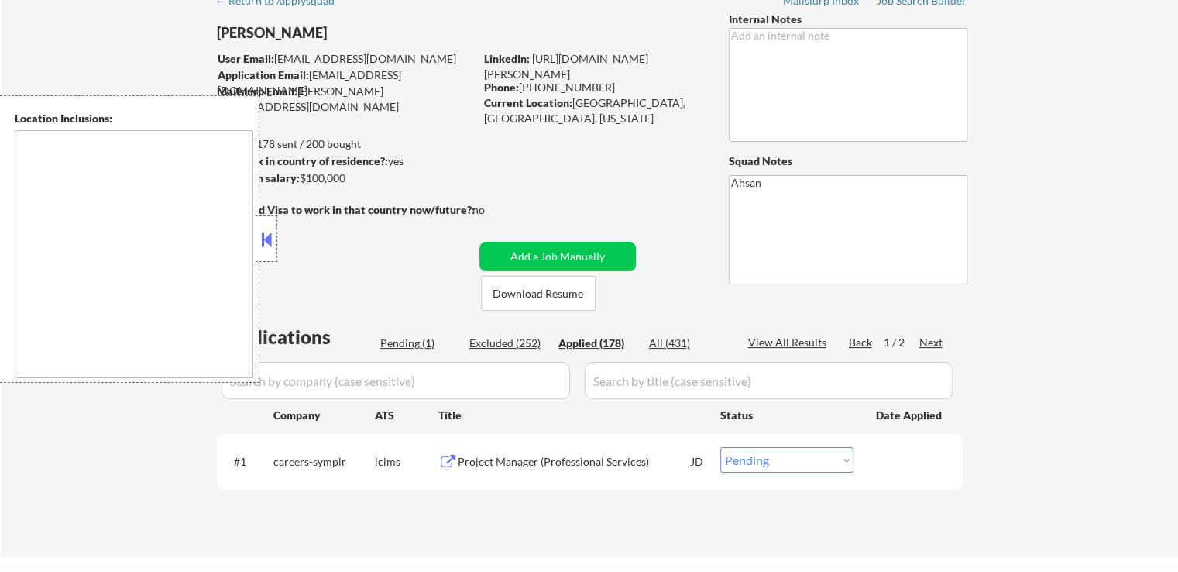
select select ""applied""
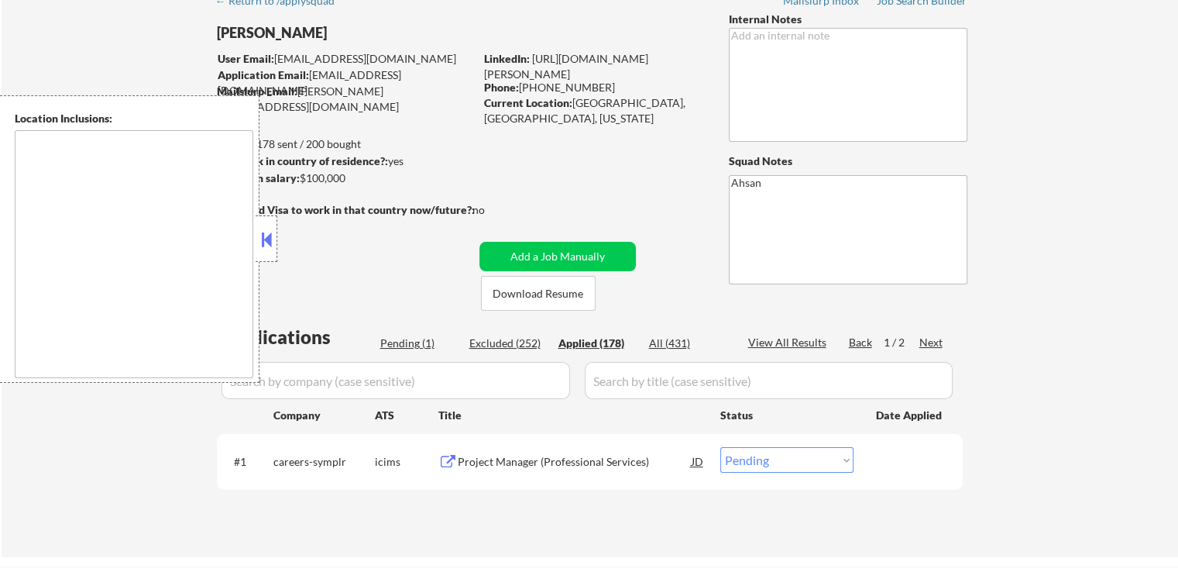
select select ""applied""
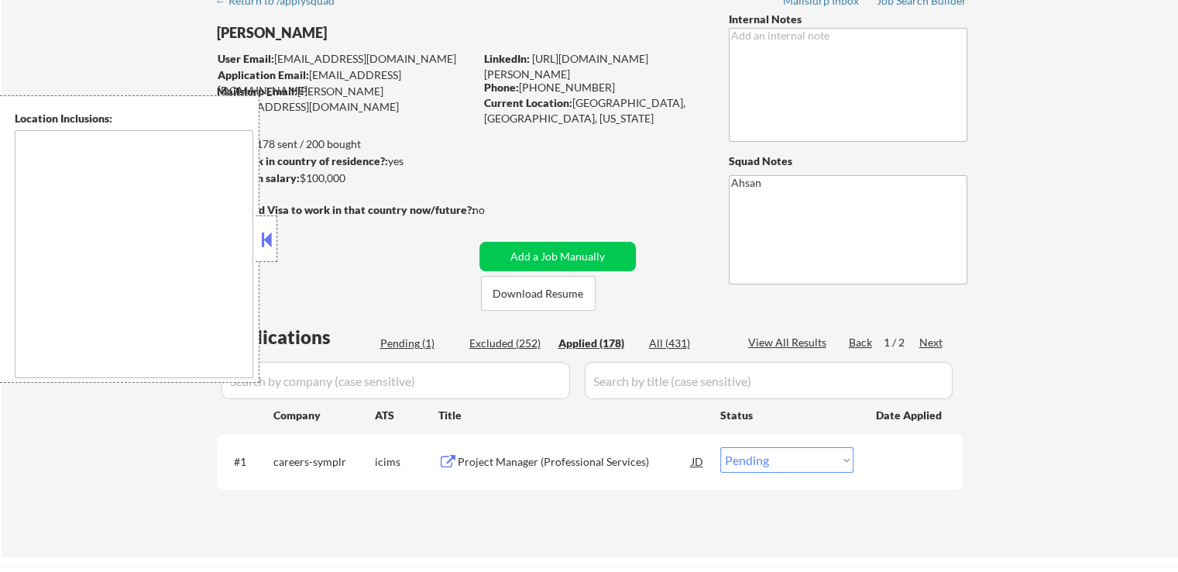
select select ""applied""
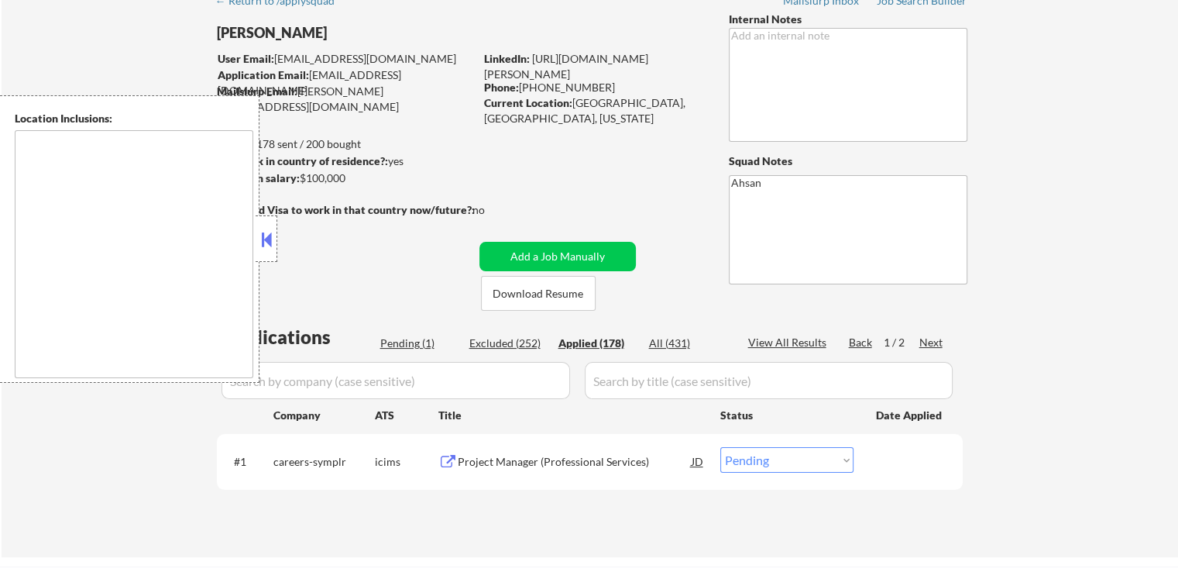
select select ""applied""
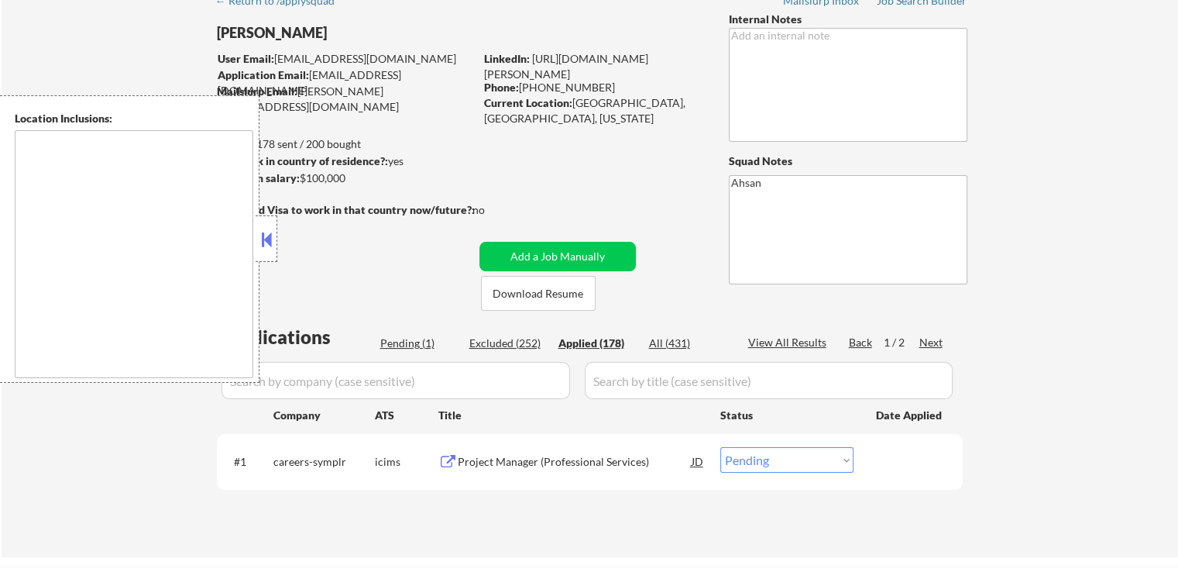
select select ""applied""
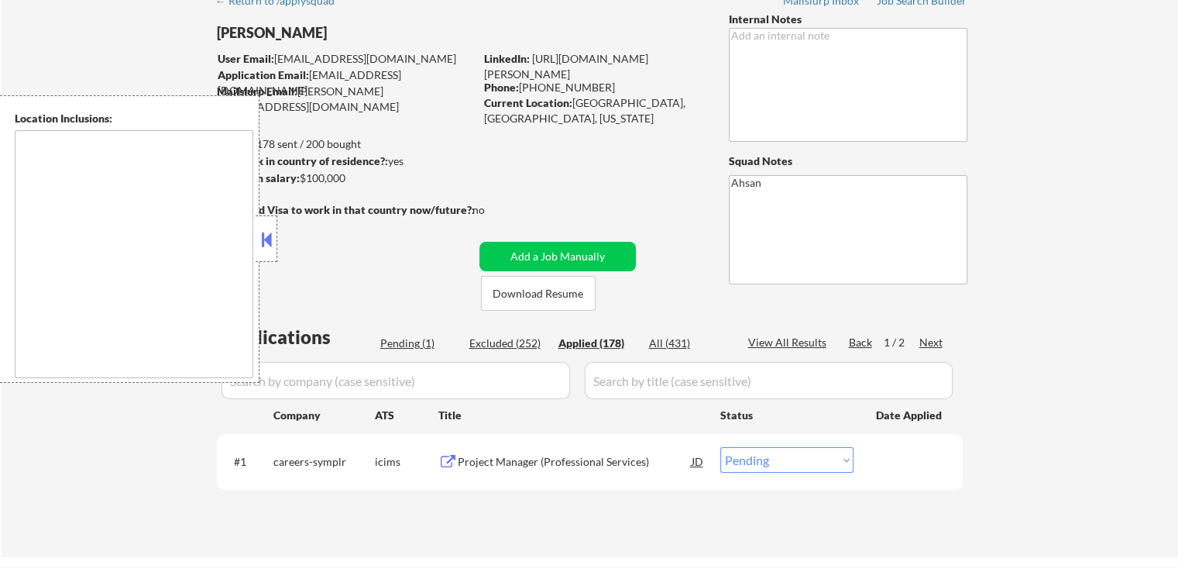
select select ""applied""
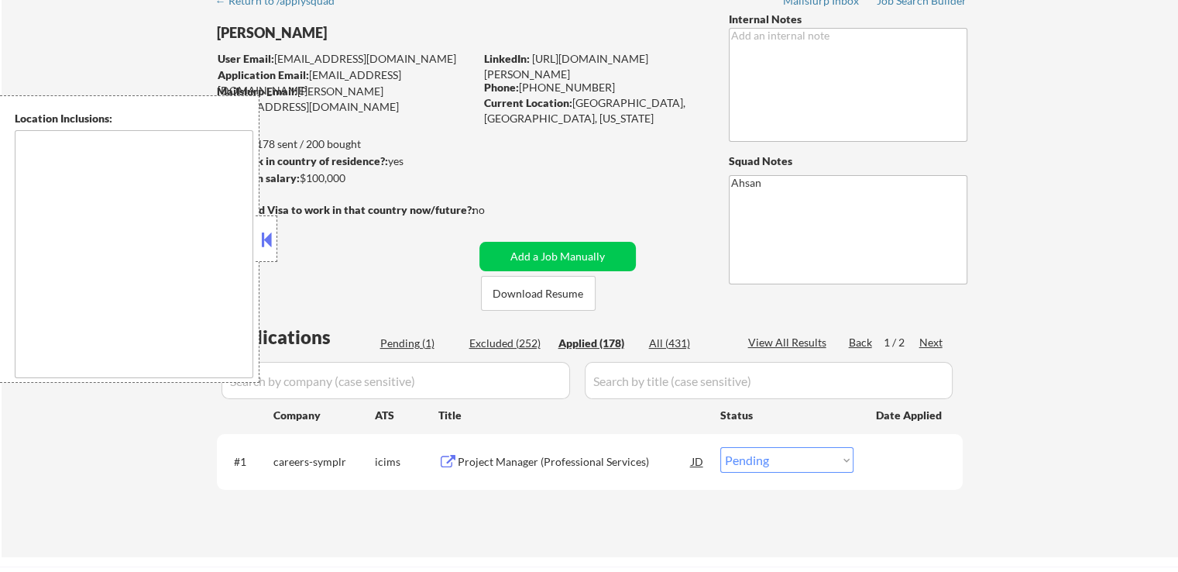
select select ""applied""
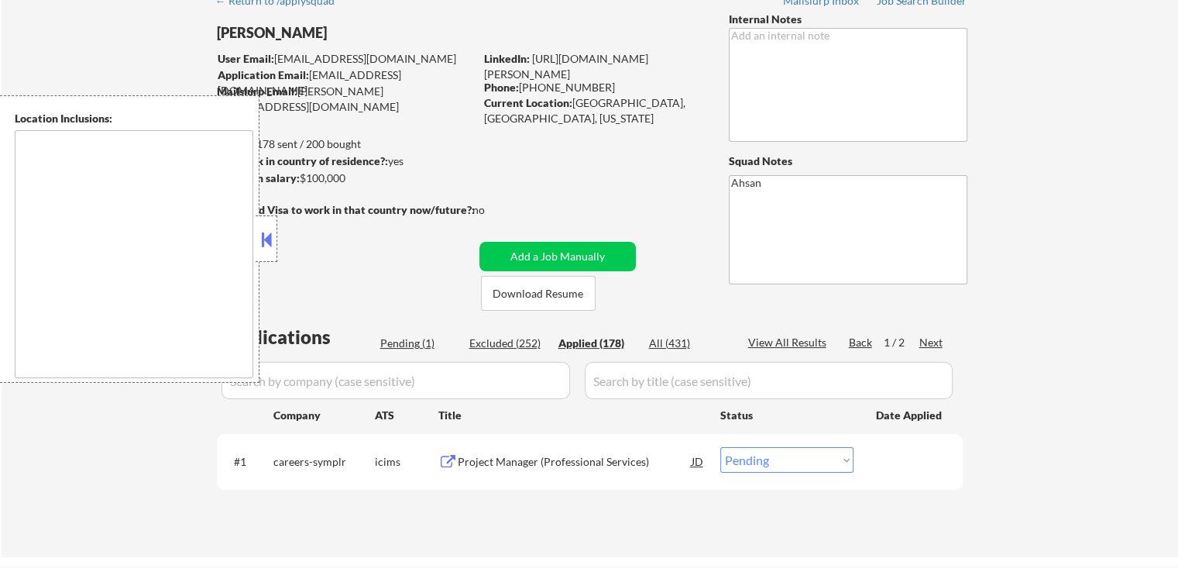
select select ""applied""
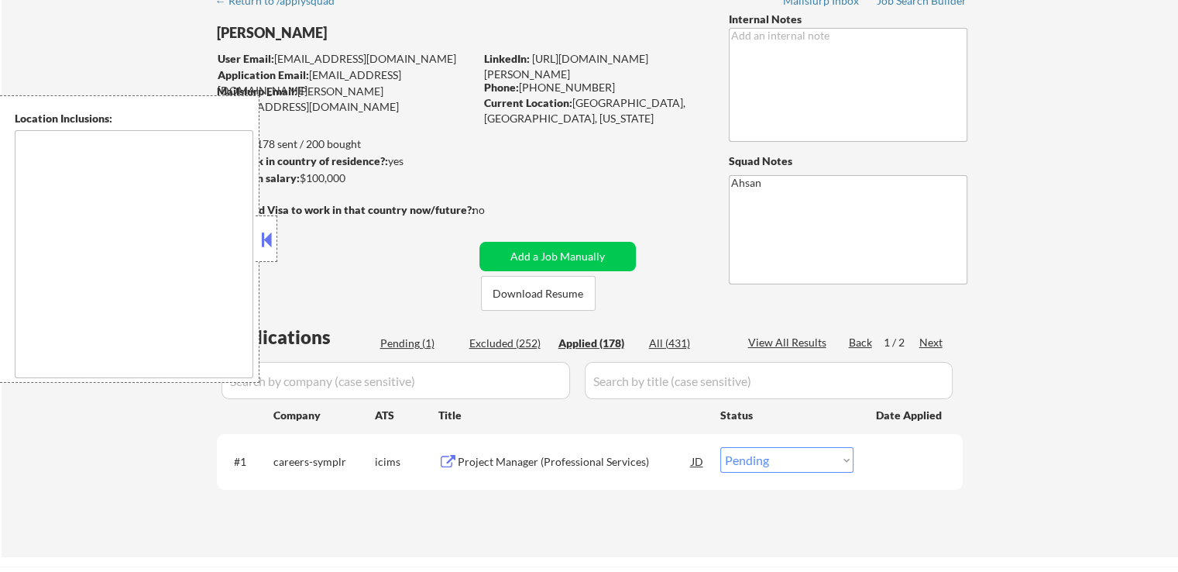
select select ""applied""
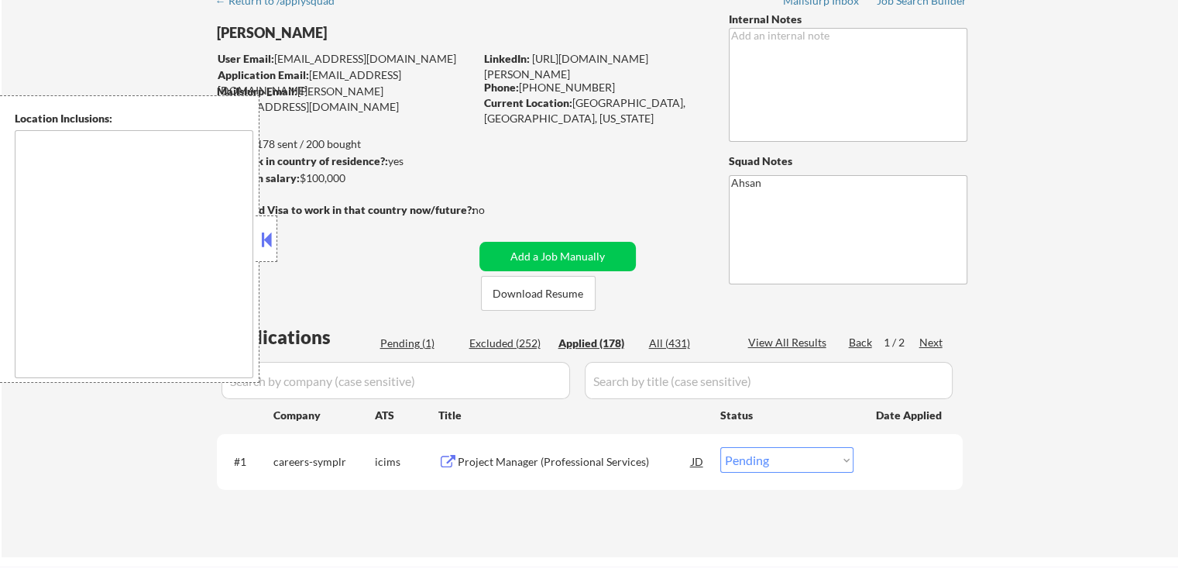
select select ""applied""
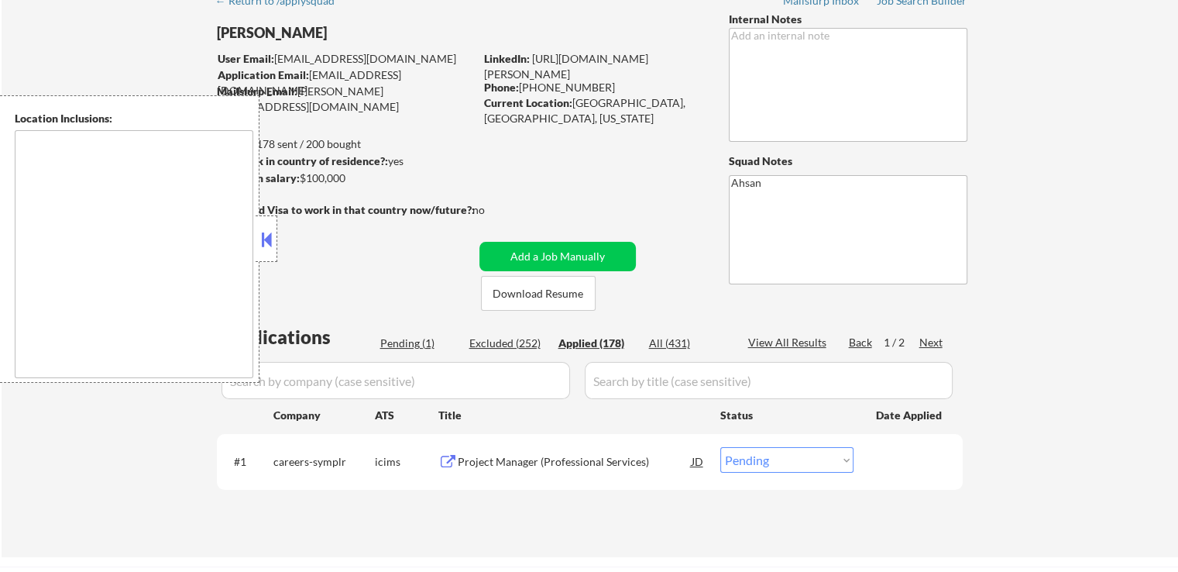
select select ""applied""
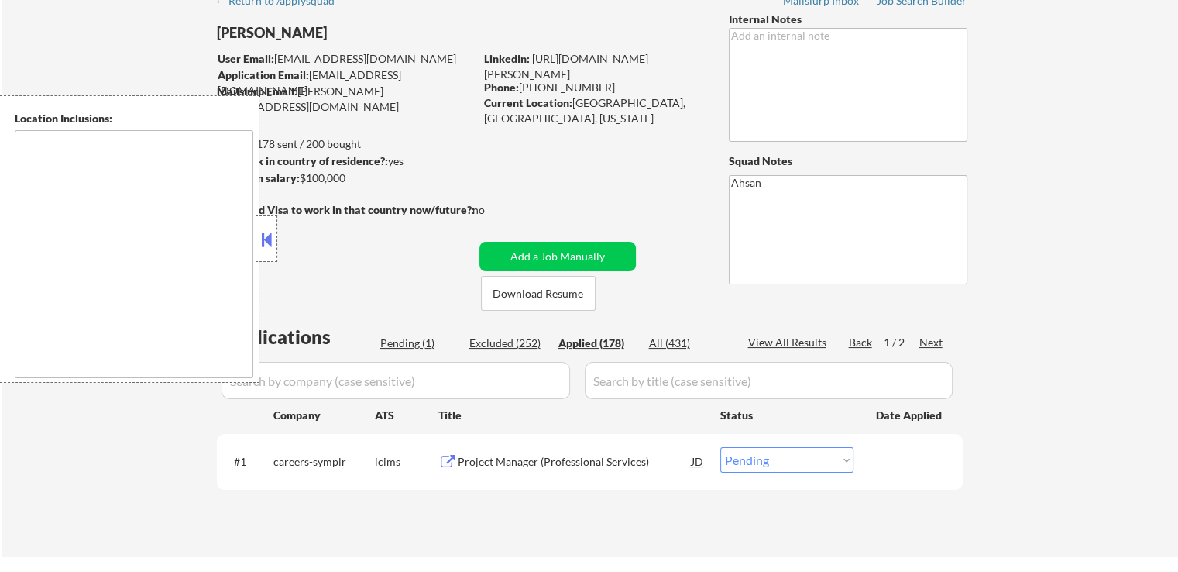
select select ""applied""
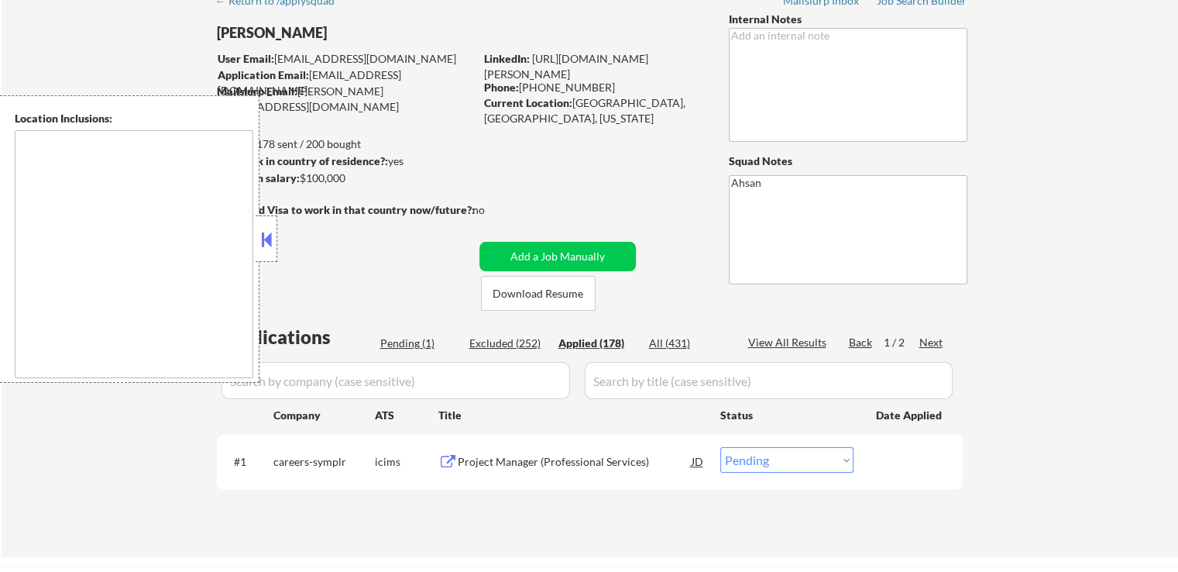
select select ""applied""
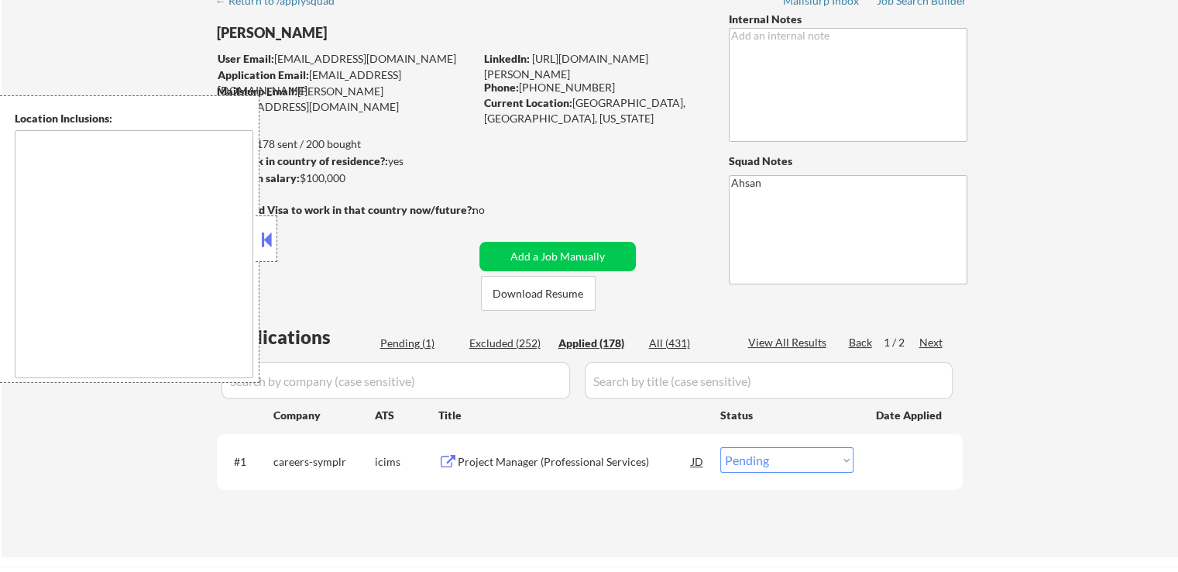
select select ""applied""
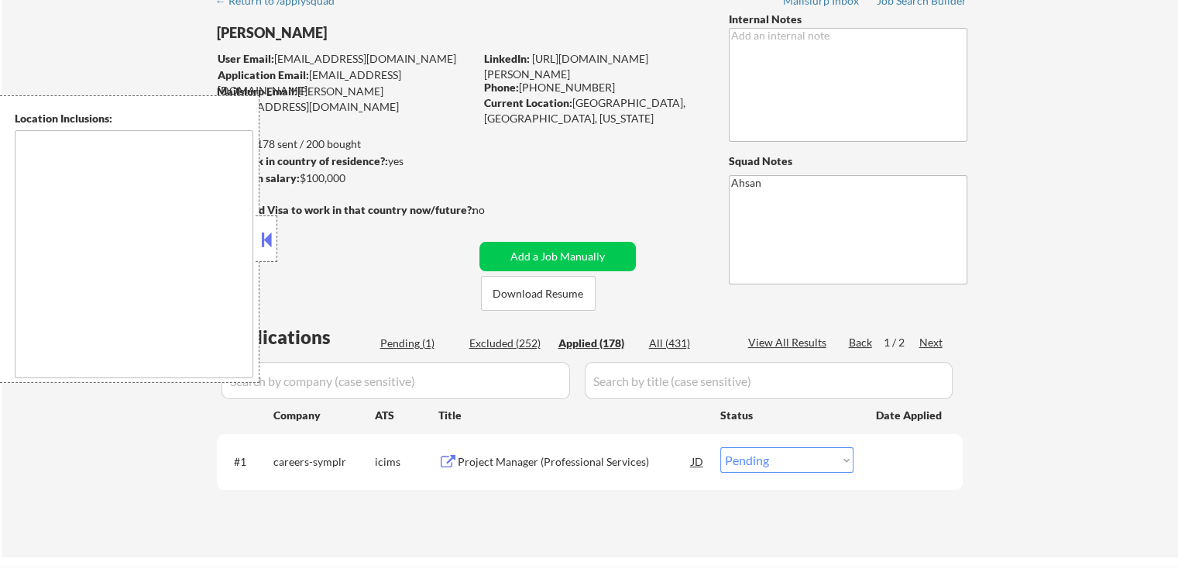
select select ""applied""
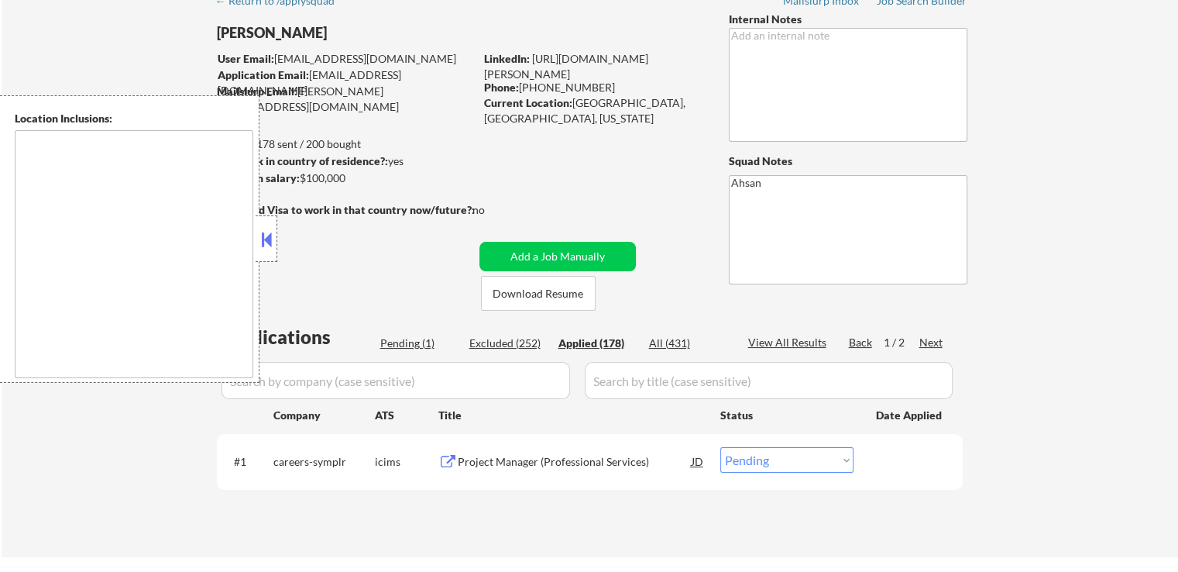
select select ""applied""
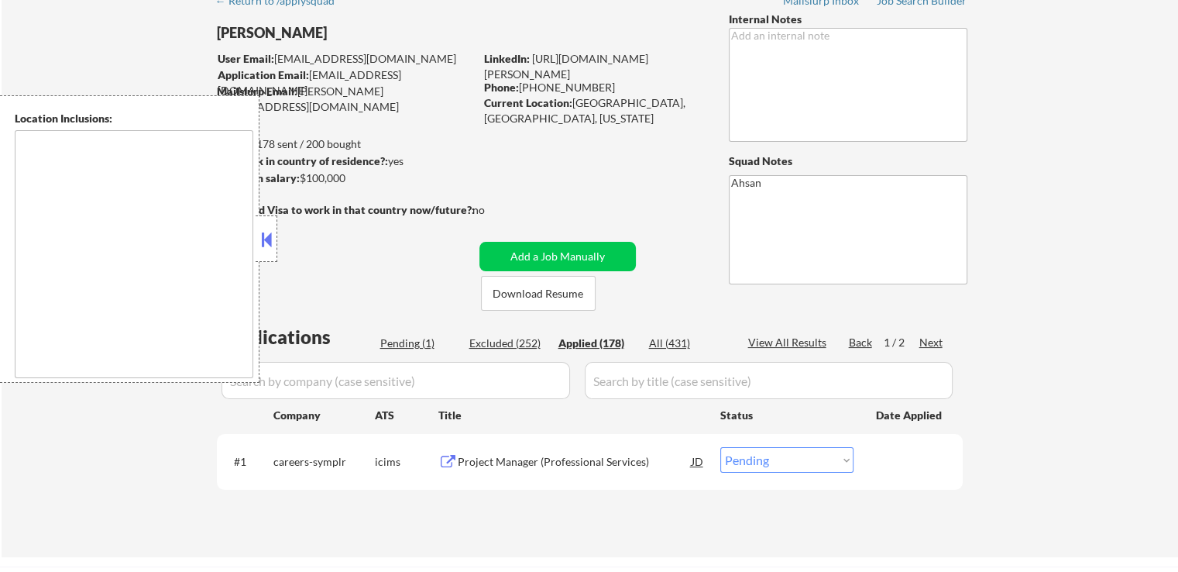
select select ""applied""
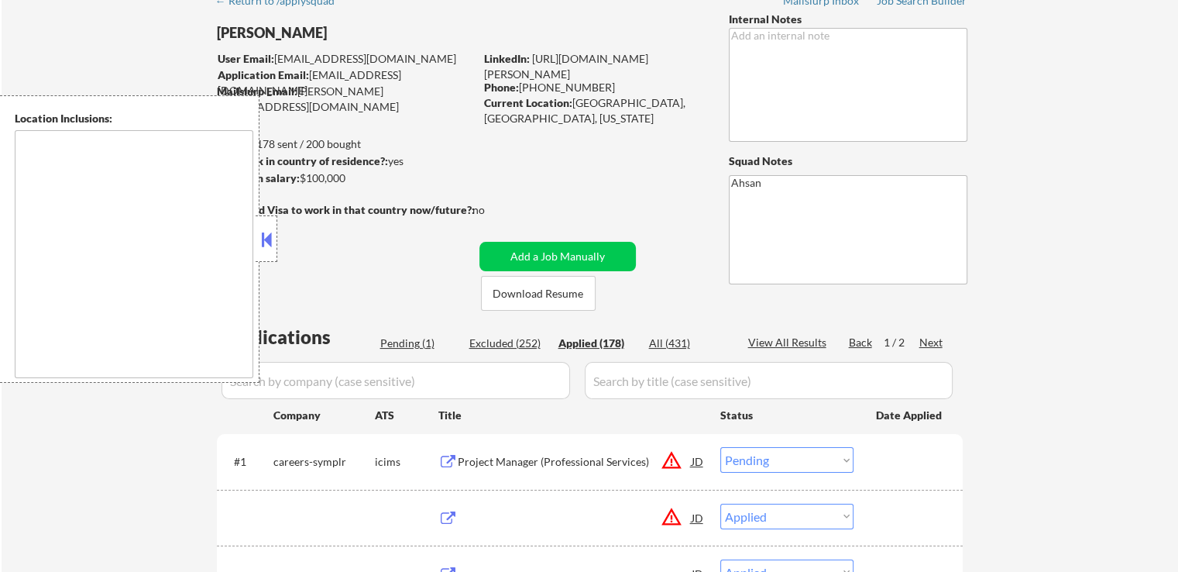
select select ""applied""
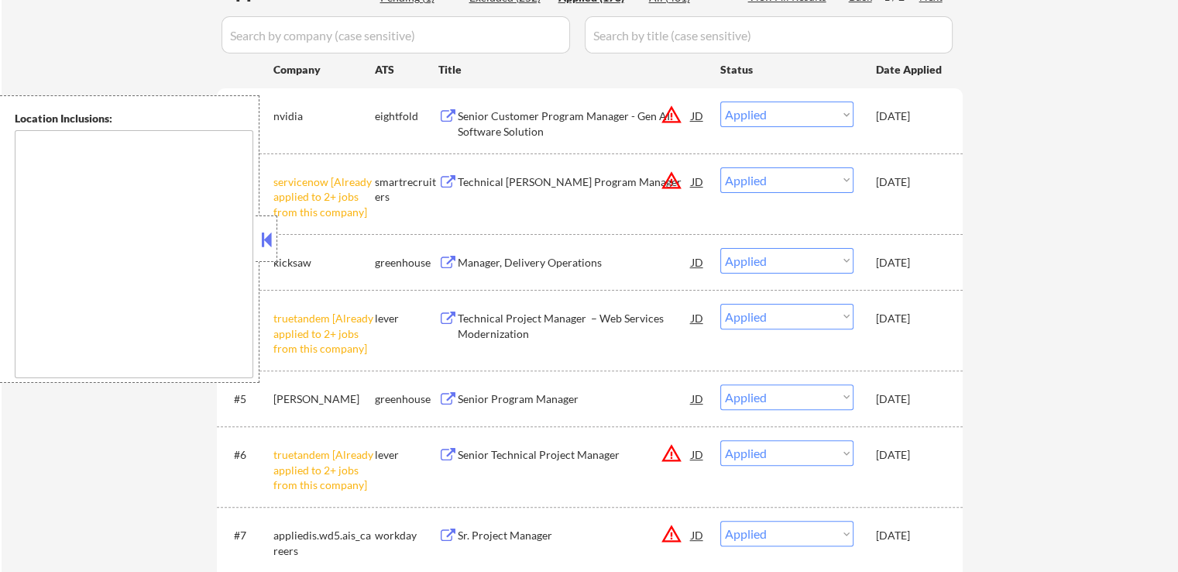
scroll to position [387, 0]
